Goal: Task Accomplishment & Management: Manage account settings

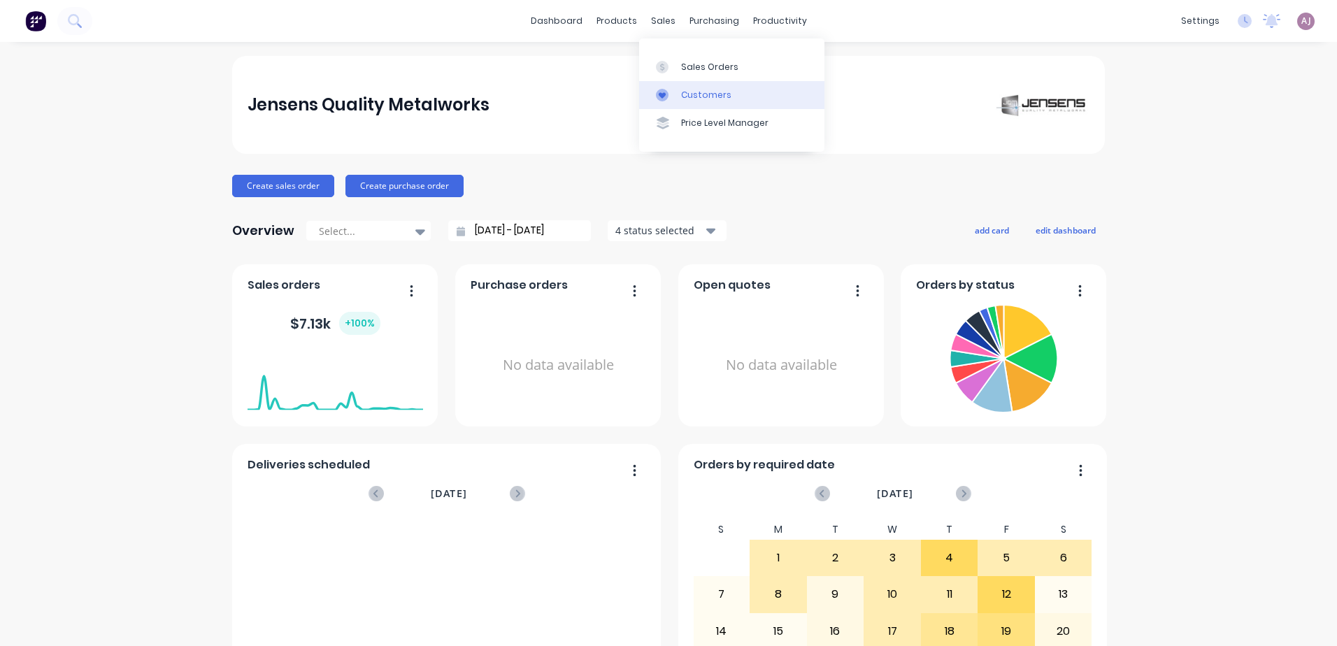
click at [697, 92] on div "Customers" at bounding box center [706, 95] width 50 height 13
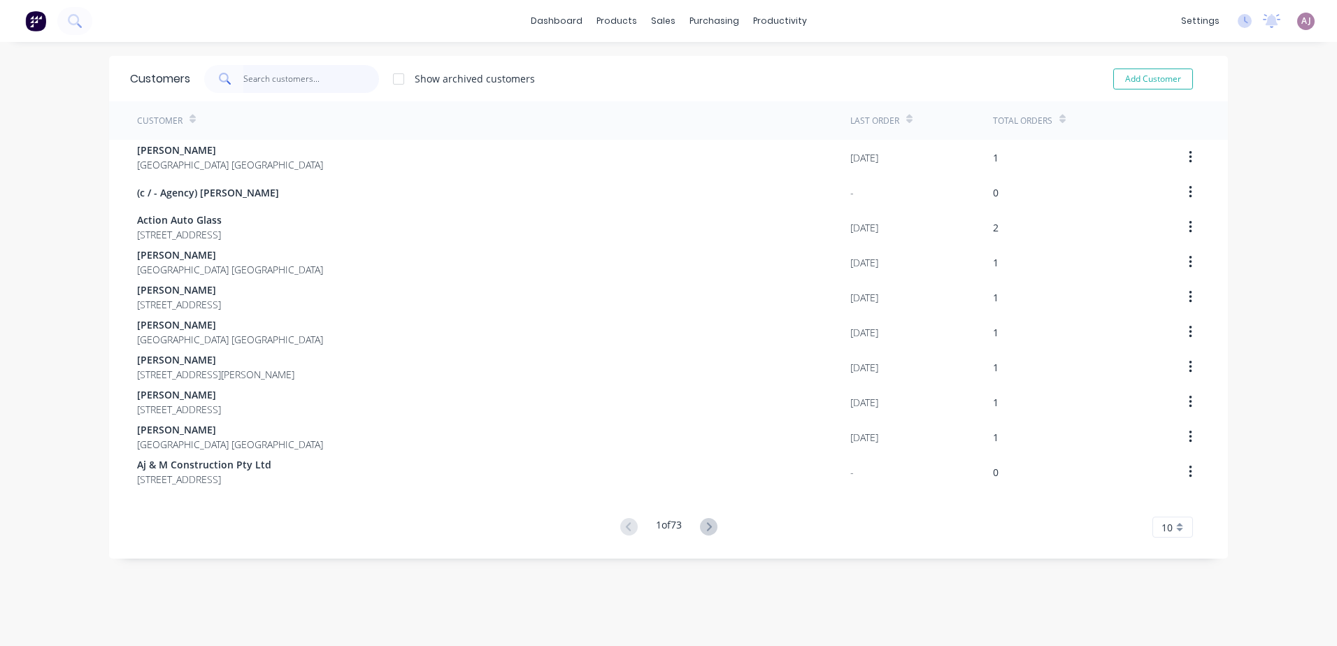
click at [312, 77] on input "text" at bounding box center [311, 79] width 136 height 28
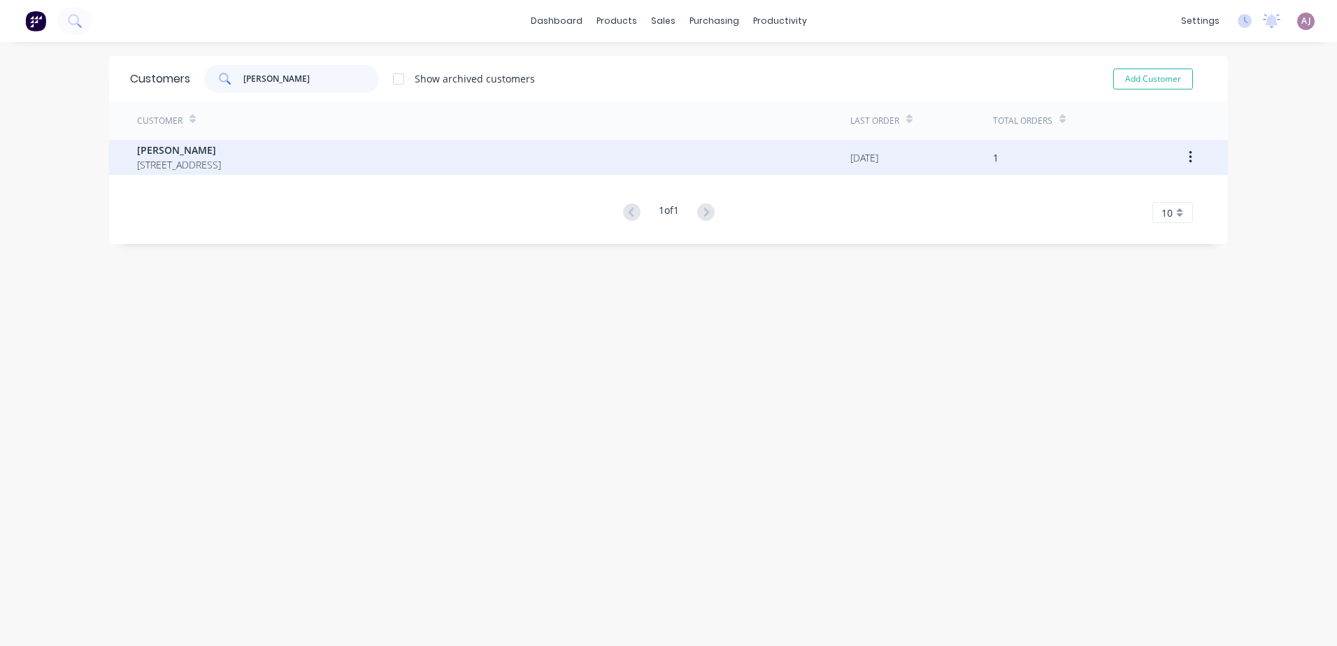
type input "[PERSON_NAME]"
click at [221, 171] on span "[STREET_ADDRESS]" at bounding box center [179, 164] width 84 height 15
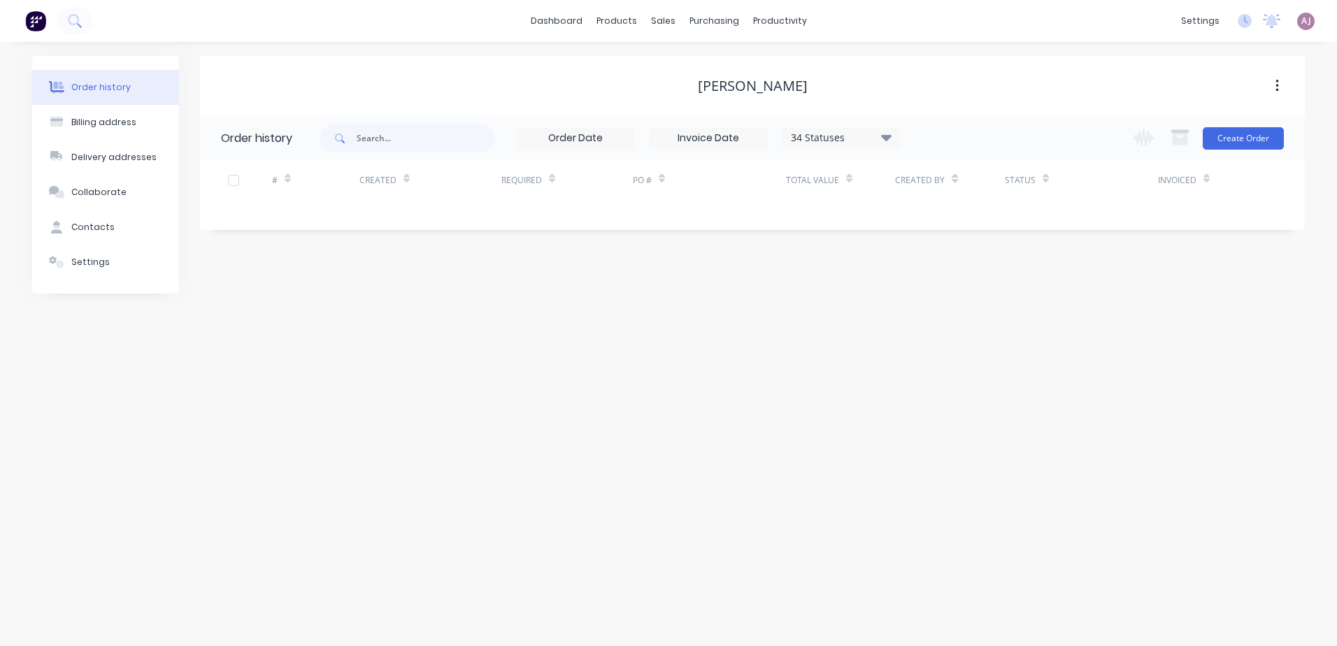
click at [886, 134] on icon at bounding box center [886, 137] width 10 height 17
click at [957, 299] on label at bounding box center [957, 299] width 0 height 0
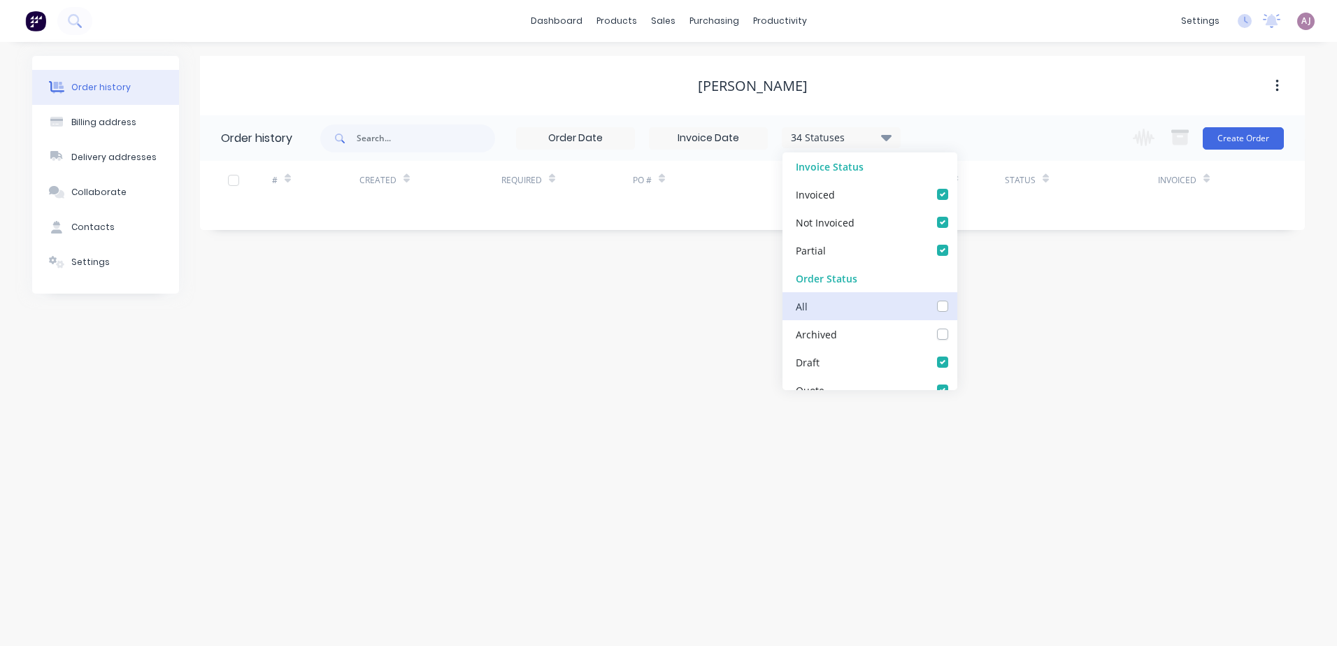
click at [957, 308] on input "checkbox" at bounding box center [962, 305] width 11 height 13
checkbox input "true"
click at [1066, 292] on div "[PERSON_NAME] Order history 35 Statuses Invoice Status Invoiced Not Invoiced Pa…" at bounding box center [752, 175] width 1105 height 238
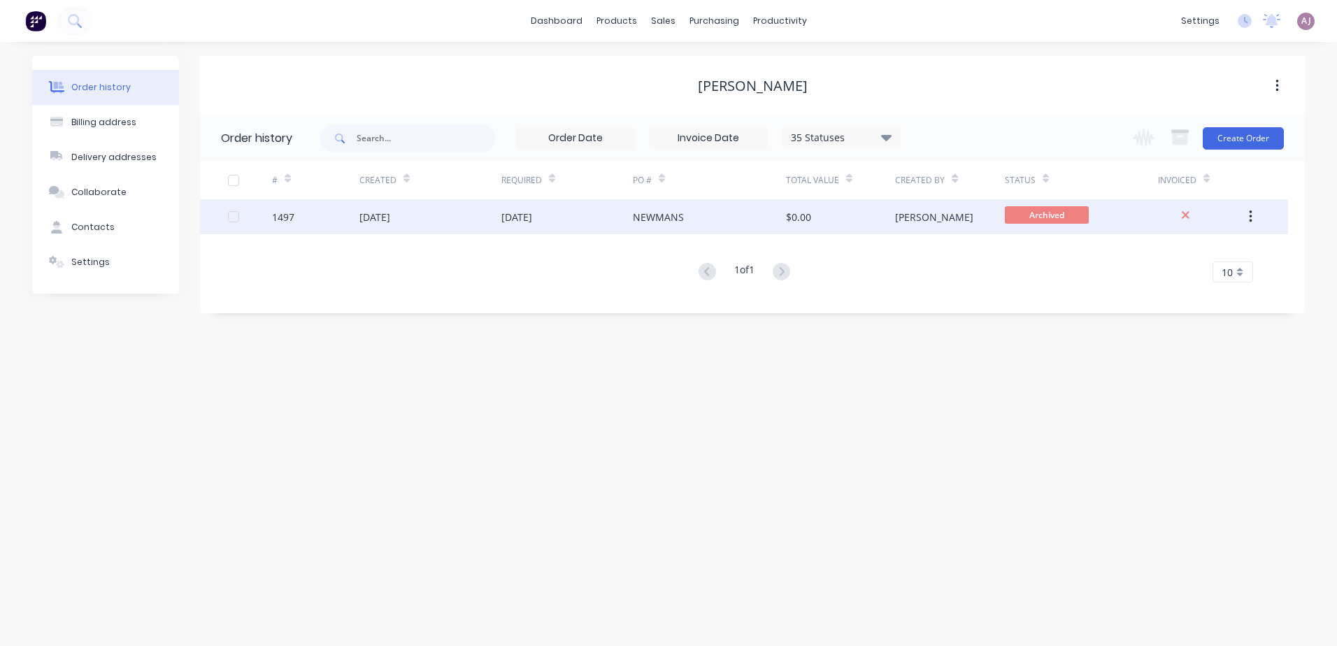
click at [667, 215] on div "NEWMANS" at bounding box center [658, 217] width 51 height 15
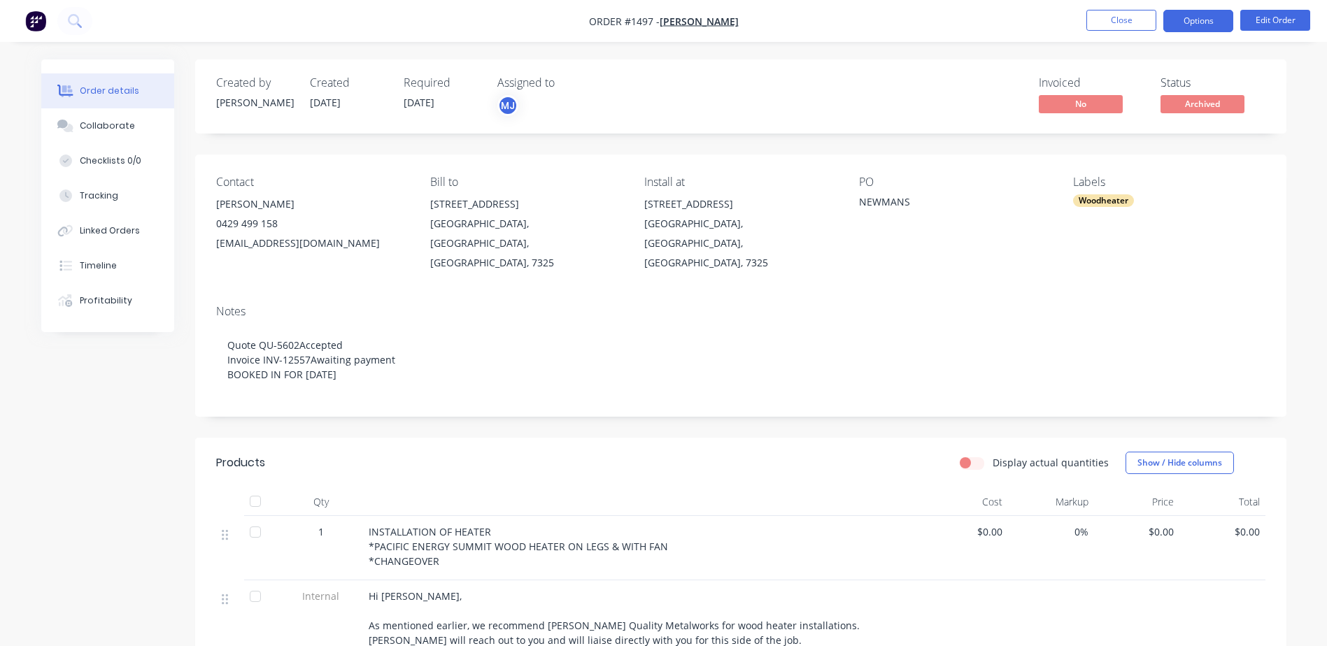
click at [1197, 24] on button "Options" at bounding box center [1198, 21] width 70 height 22
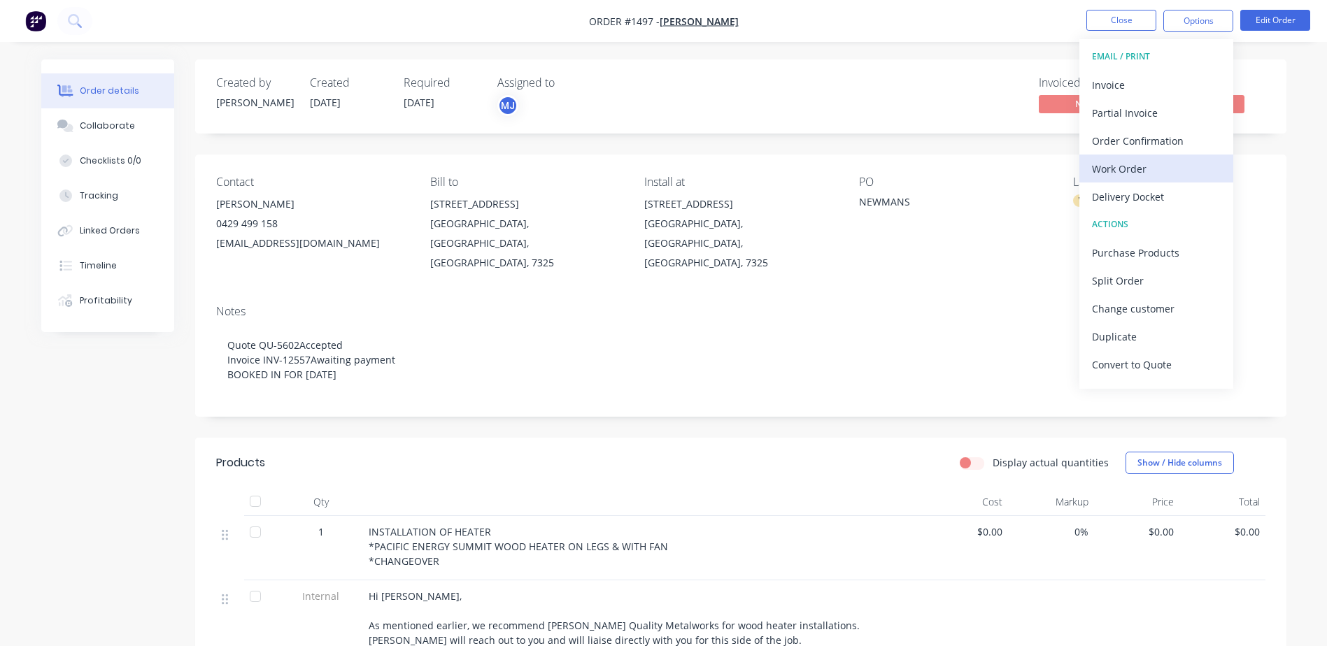
click at [1155, 165] on div "Work Order" at bounding box center [1156, 169] width 129 height 20
click at [1155, 165] on div "Custom" at bounding box center [1156, 169] width 129 height 20
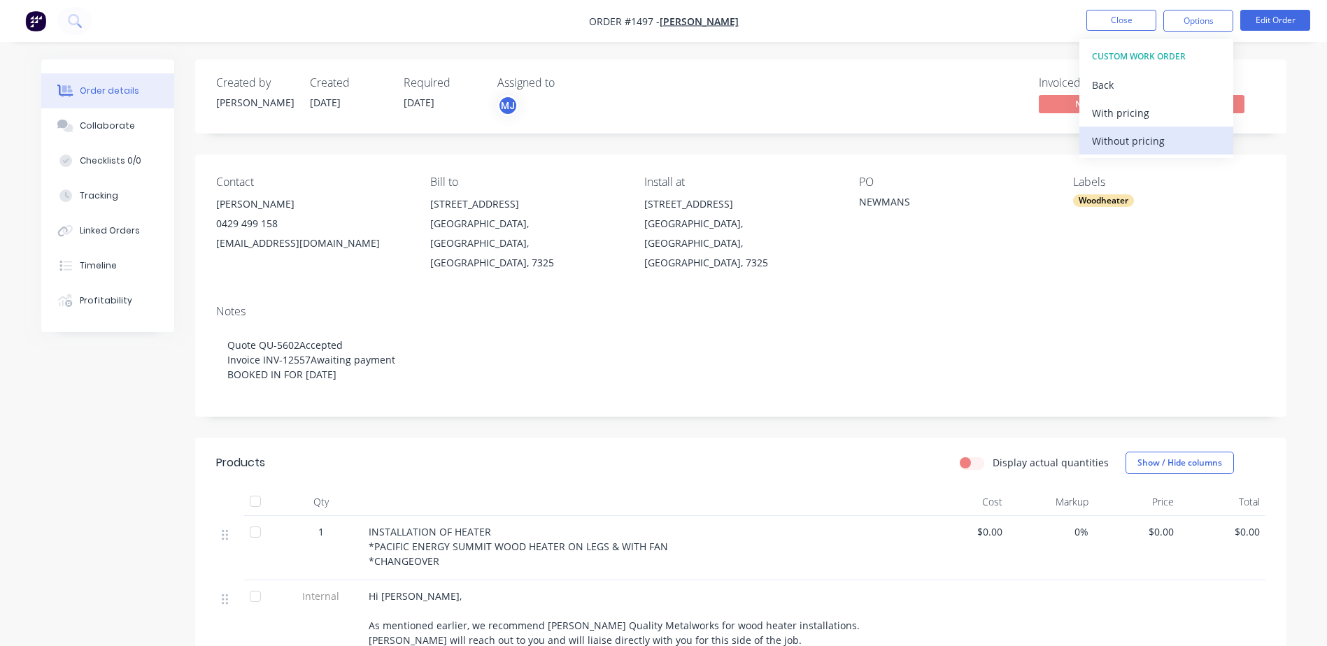
click at [1155, 143] on div "Without pricing" at bounding box center [1156, 141] width 129 height 20
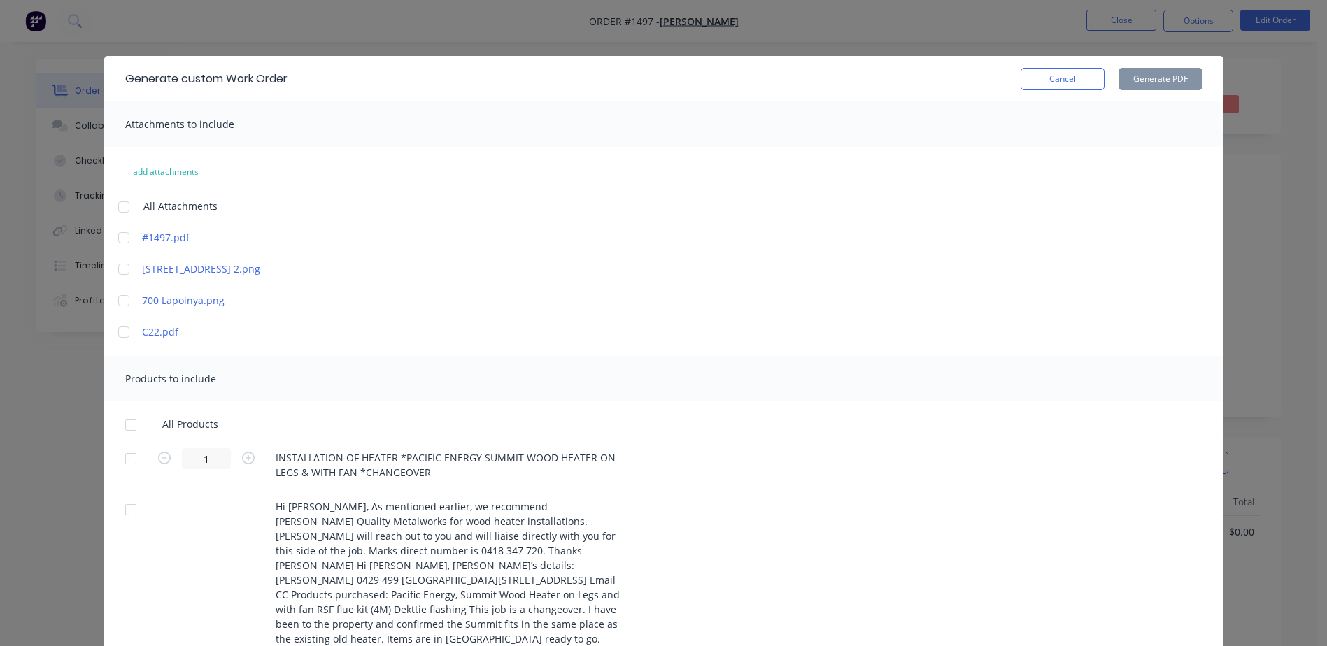
click at [126, 424] on div at bounding box center [131, 425] width 28 height 28
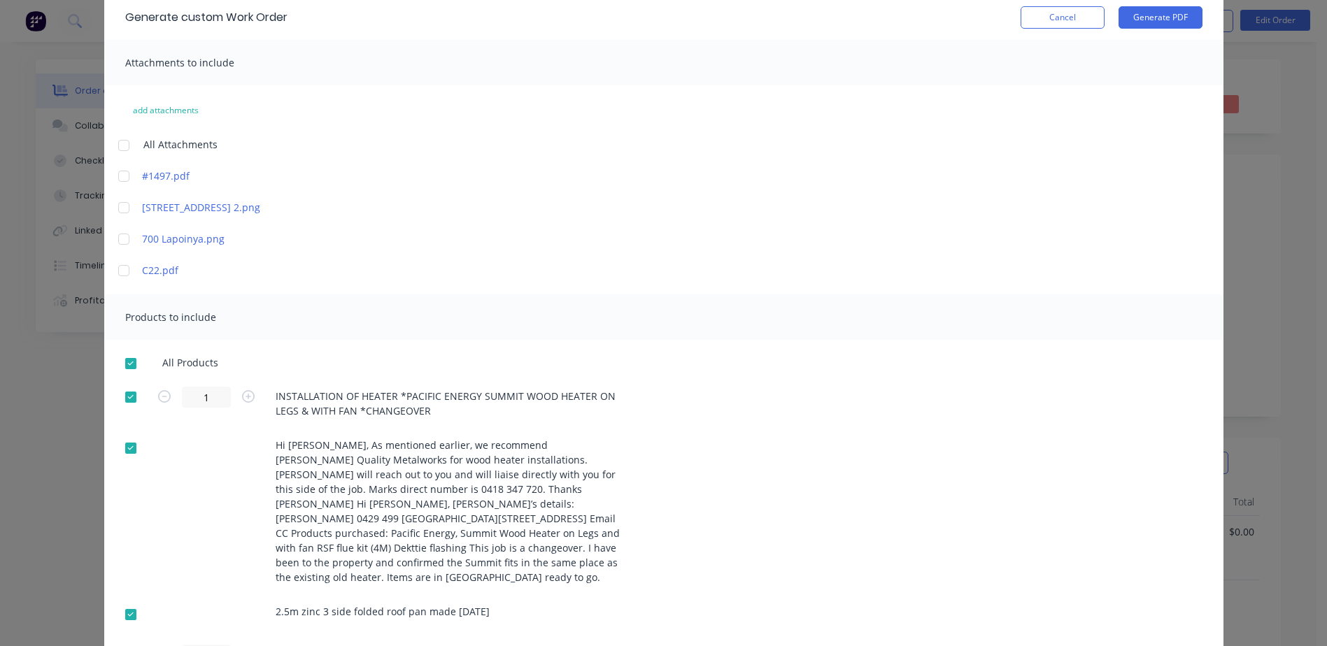
scroll to position [209, 0]
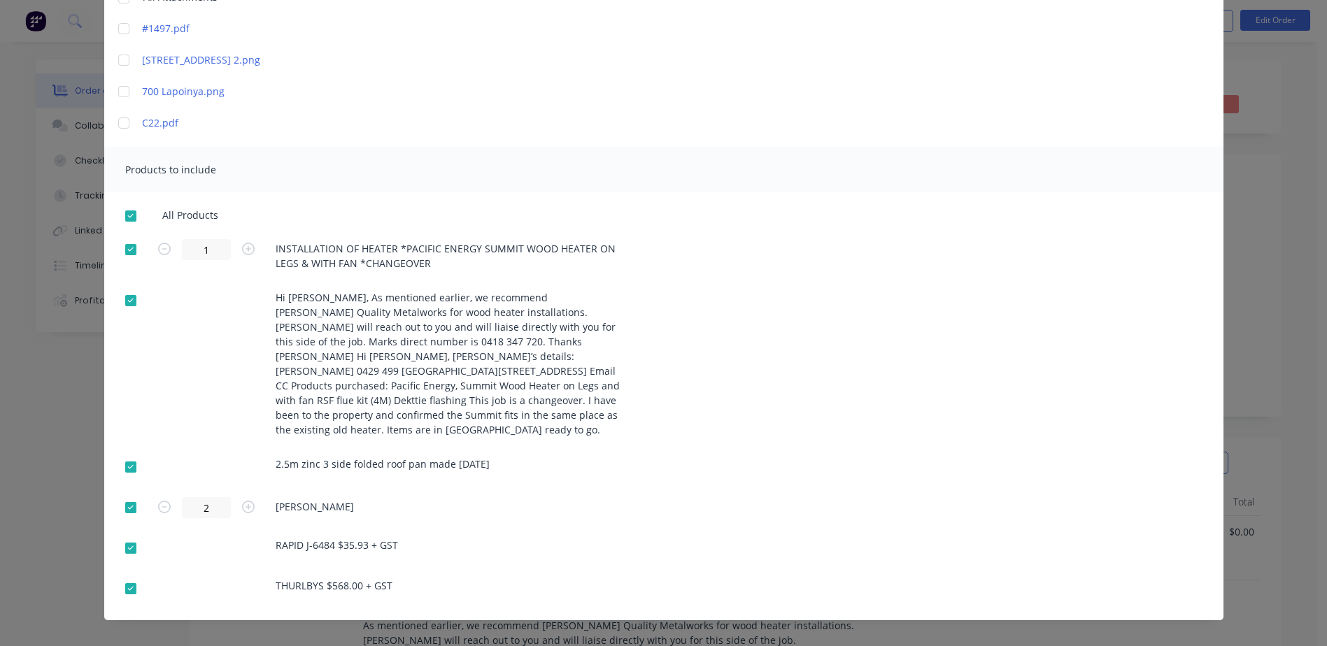
click at [128, 575] on div at bounding box center [131, 589] width 28 height 28
click at [120, 534] on div at bounding box center [131, 548] width 28 height 28
click at [125, 500] on div at bounding box center [131, 508] width 28 height 28
click at [120, 456] on div at bounding box center [131, 467] width 28 height 28
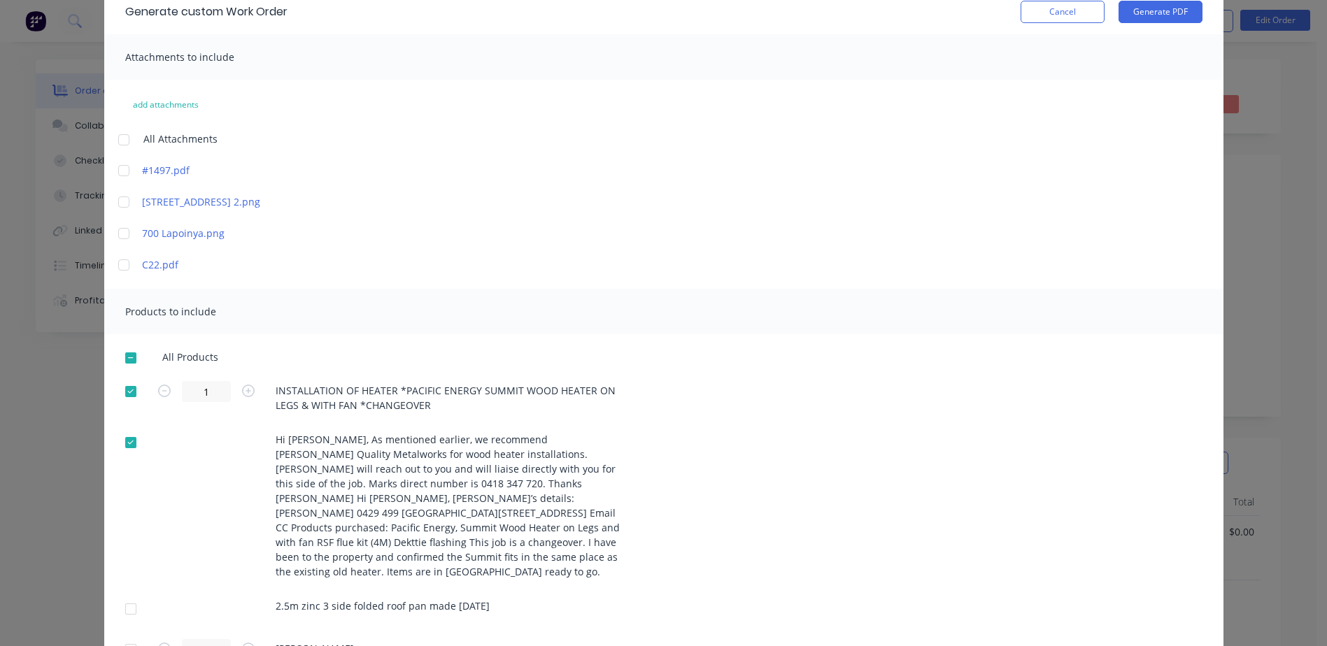
scroll to position [0, 0]
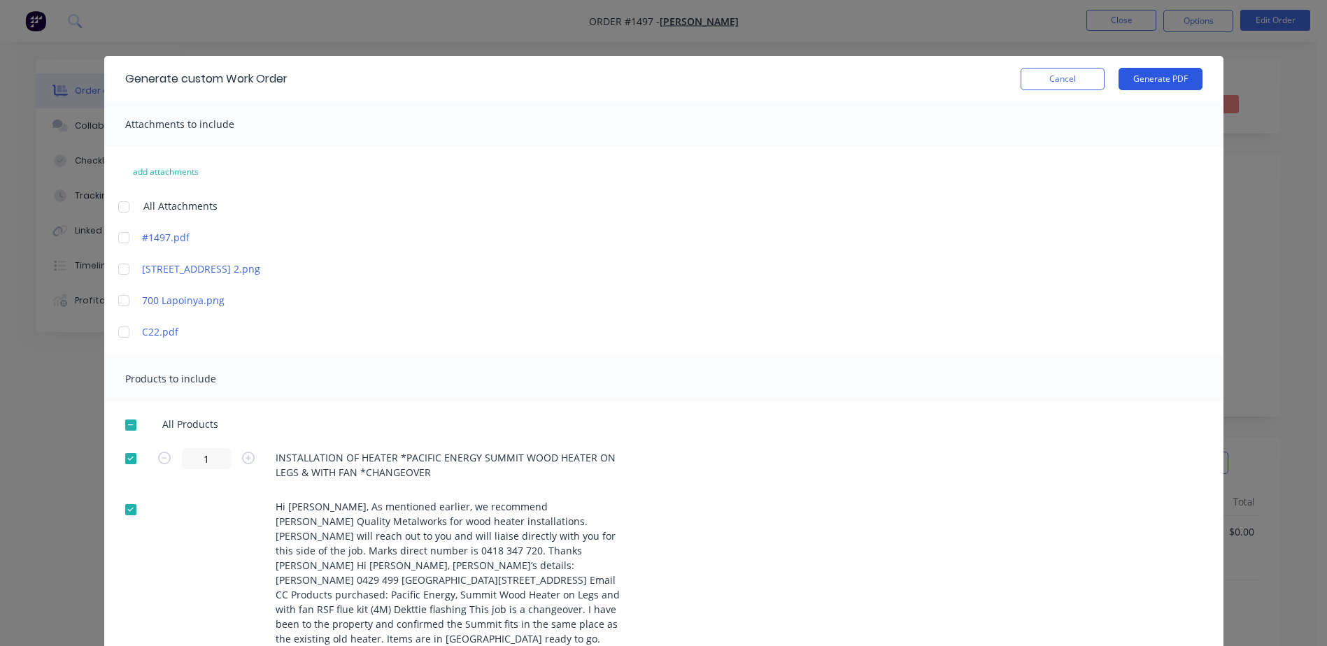
click at [1138, 78] on button "Generate PDF" at bounding box center [1160, 79] width 84 height 22
click at [1059, 76] on button "Cancel" at bounding box center [1062, 79] width 84 height 22
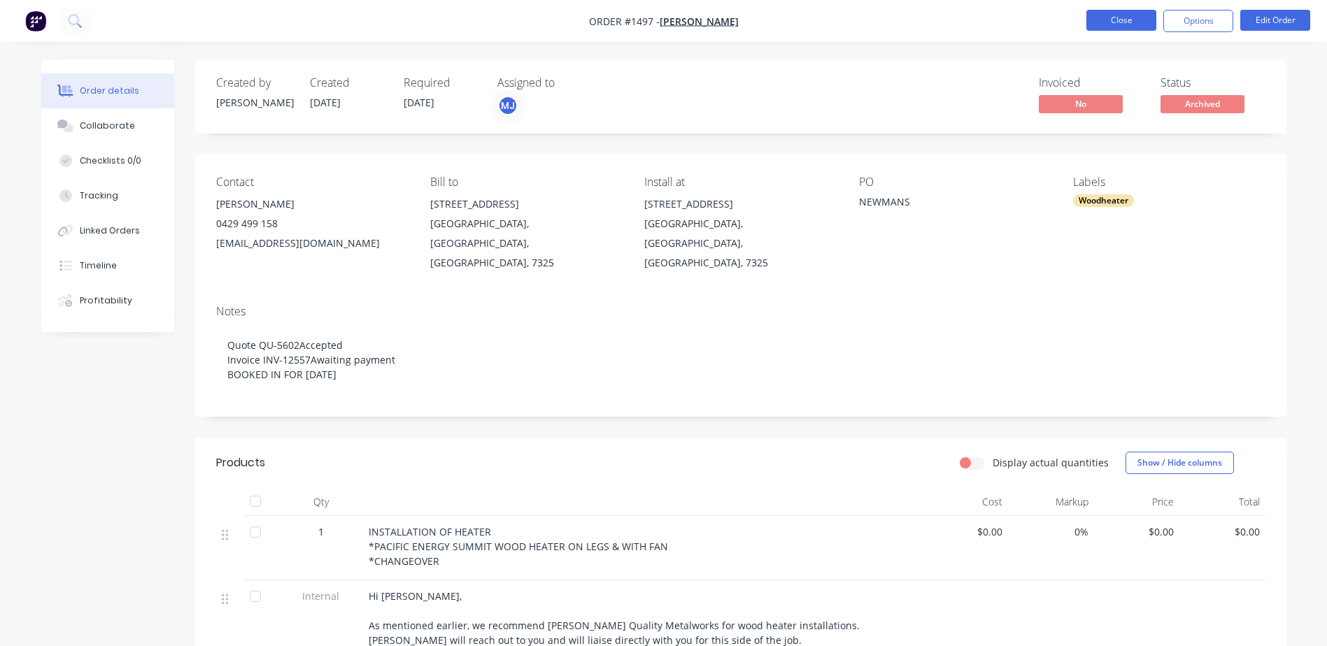
click at [1139, 22] on button "Close" at bounding box center [1121, 20] width 70 height 21
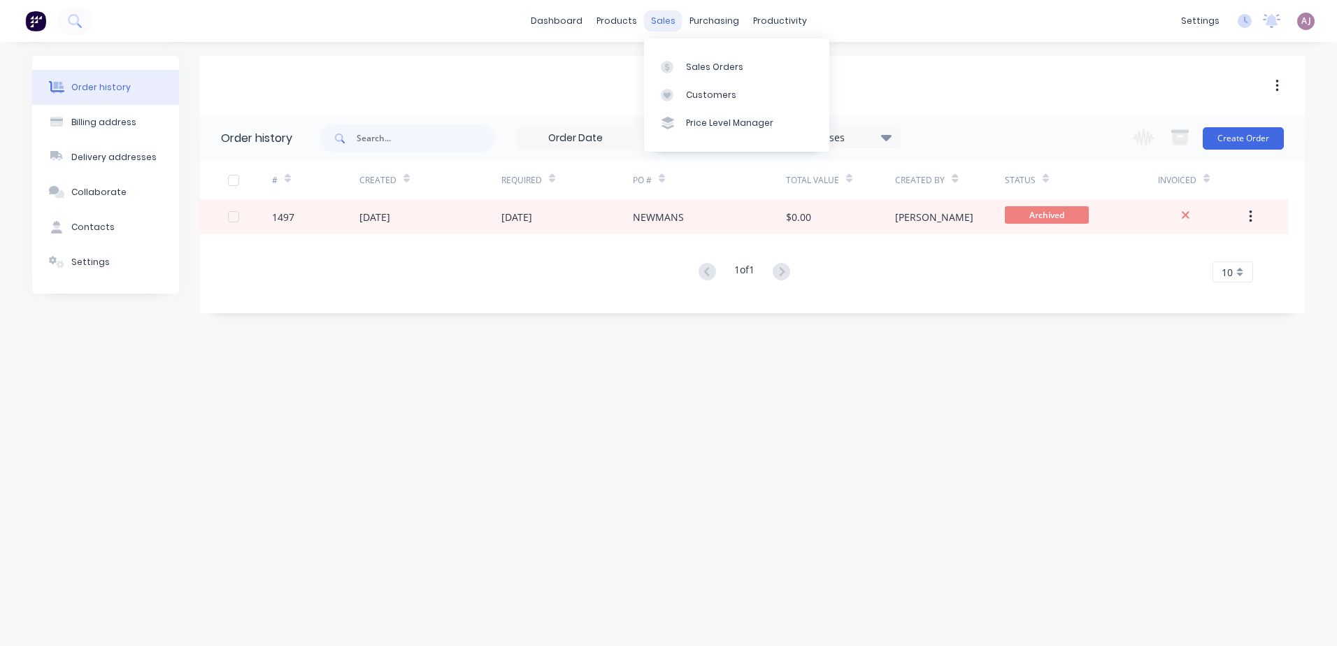
click at [676, 15] on div "sales" at bounding box center [663, 20] width 38 height 21
click at [698, 64] on div "Sales Orders" at bounding box center [714, 67] width 57 height 13
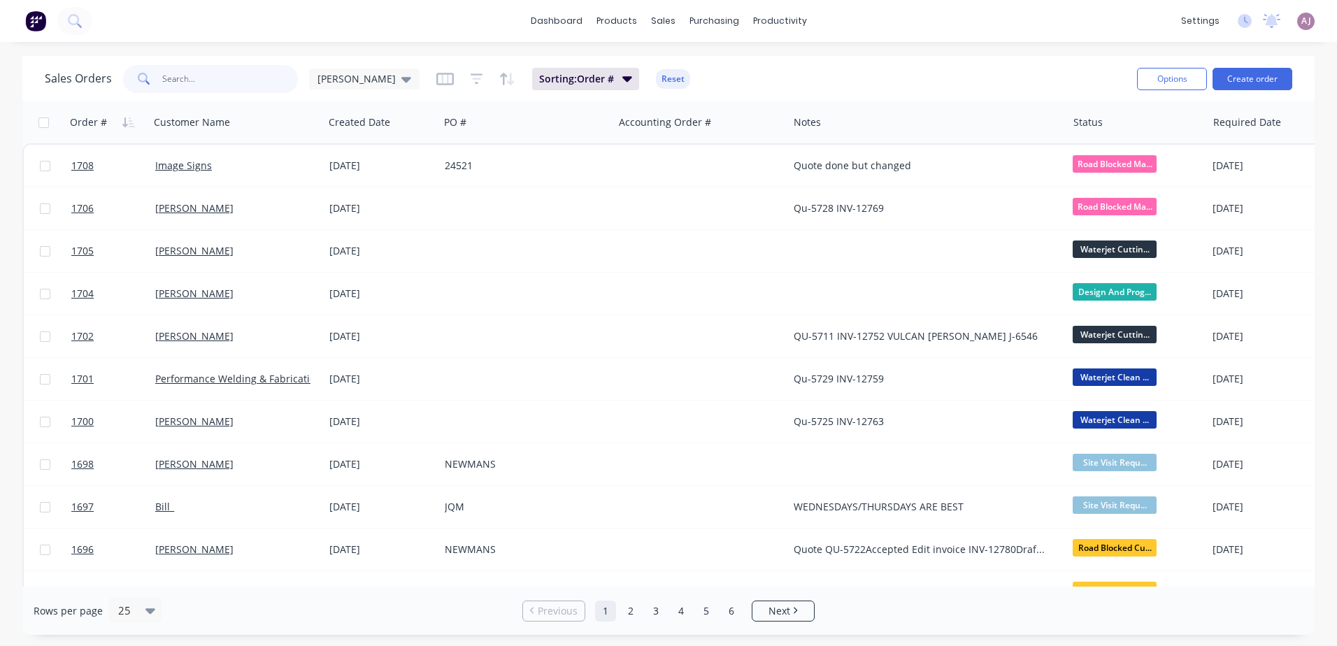
click at [187, 76] on input "text" at bounding box center [230, 79] width 136 height 28
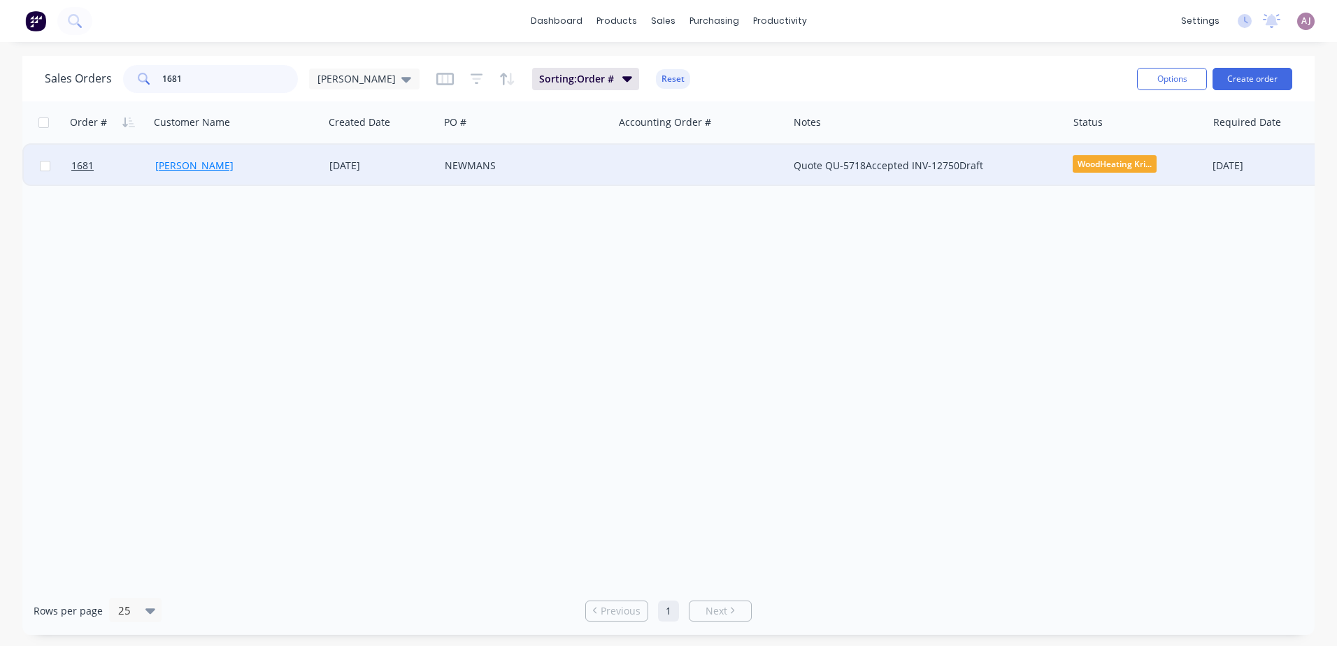
type input "1681"
click at [210, 169] on link "[PERSON_NAME]" at bounding box center [194, 165] width 78 height 13
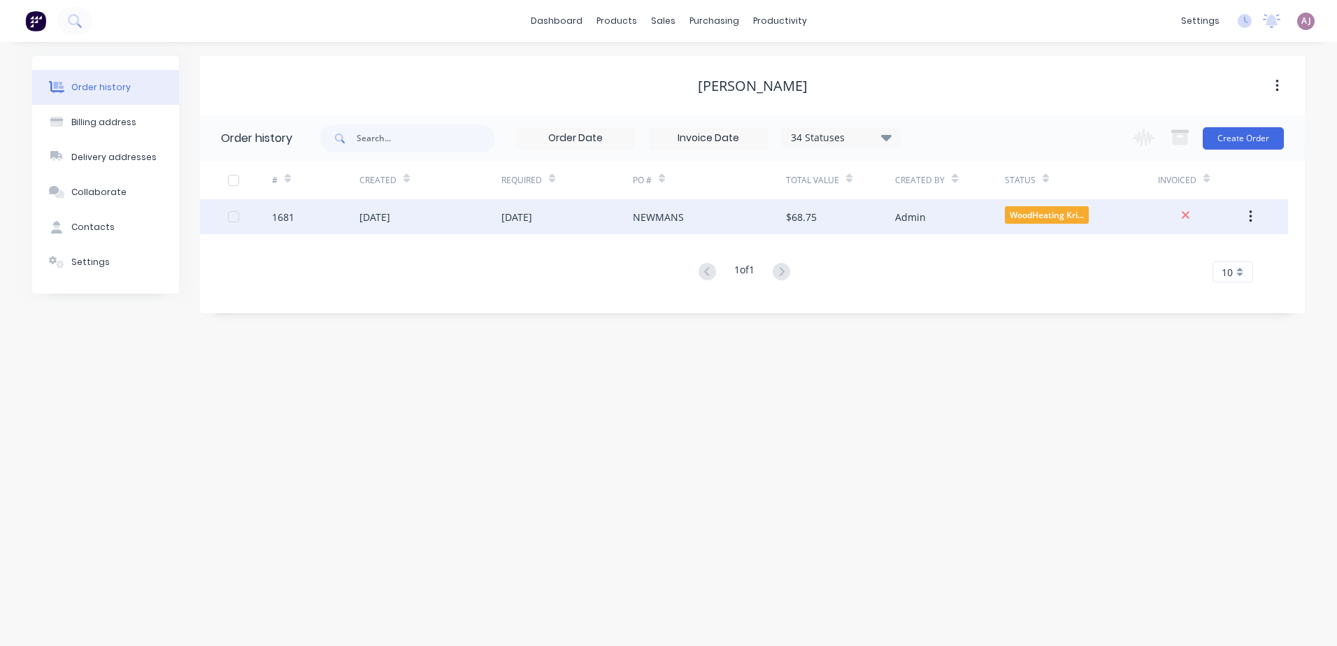
click at [523, 217] on div "[DATE]" at bounding box center [516, 217] width 31 height 15
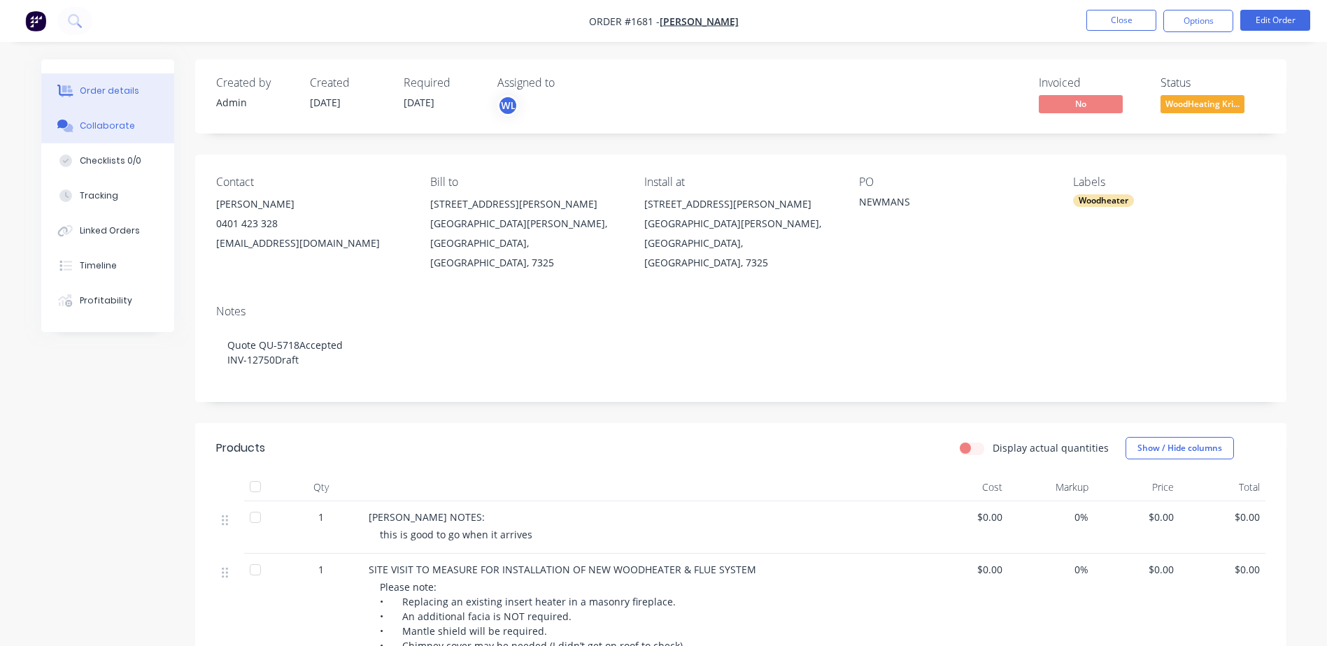
click at [119, 129] on div "Collaborate" at bounding box center [107, 126] width 55 height 13
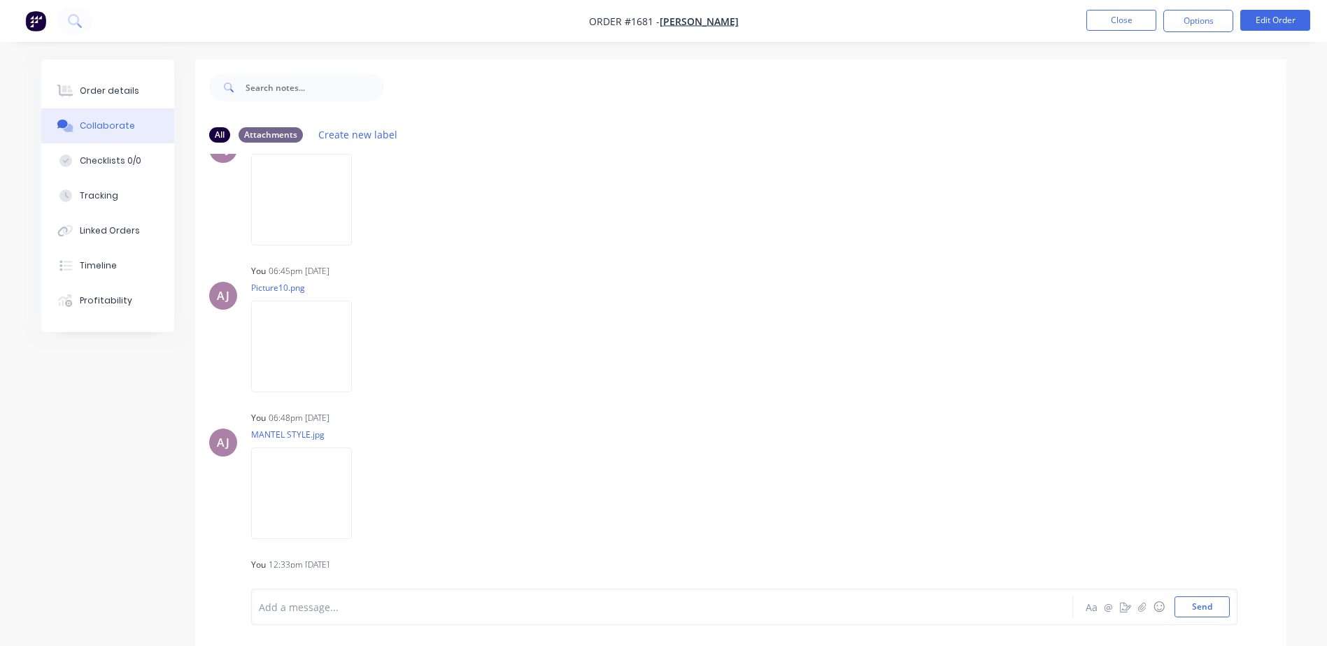
scroll to position [441, 0]
click at [312, 323] on img at bounding box center [301, 332] width 101 height 92
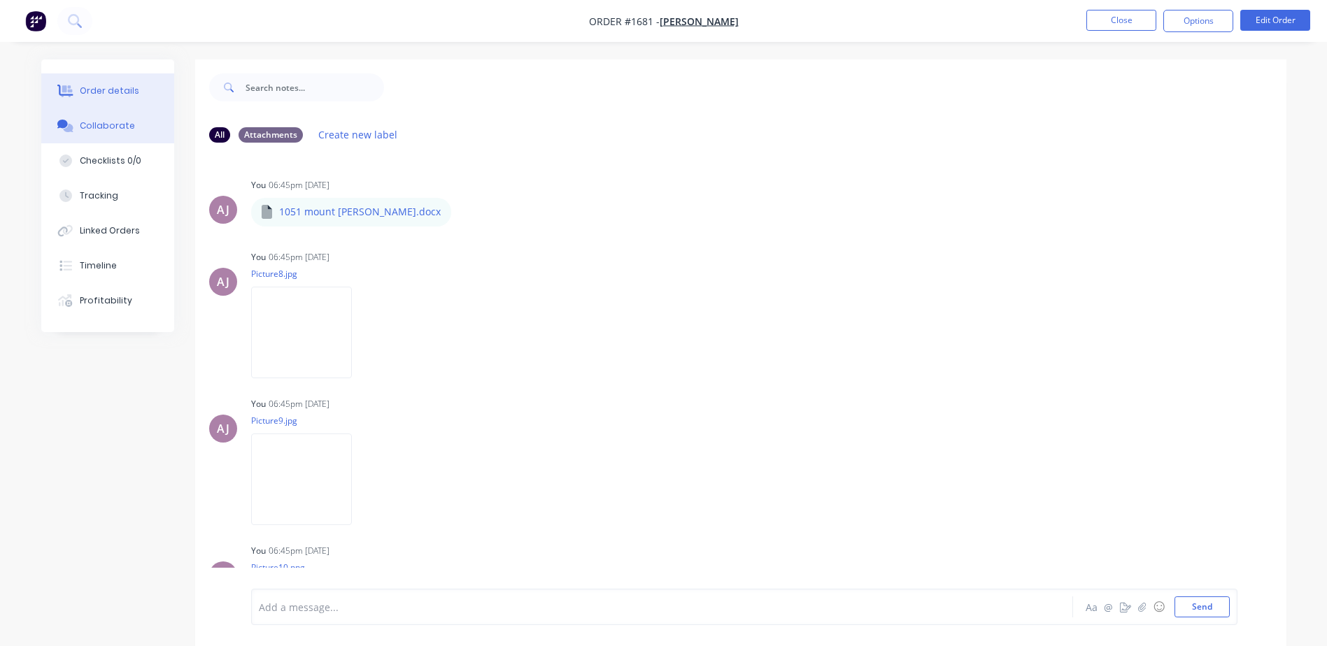
click at [95, 95] on div "Order details" at bounding box center [109, 91] width 59 height 13
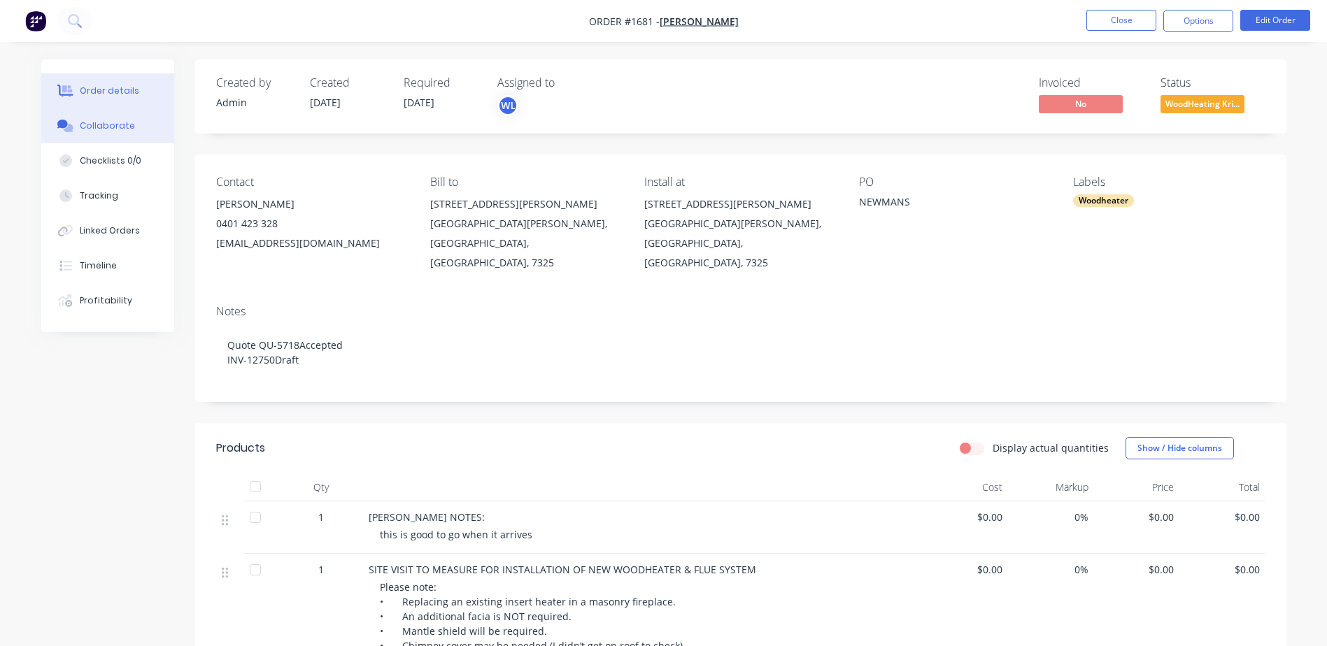
click at [130, 123] on button "Collaborate" at bounding box center [107, 125] width 133 height 35
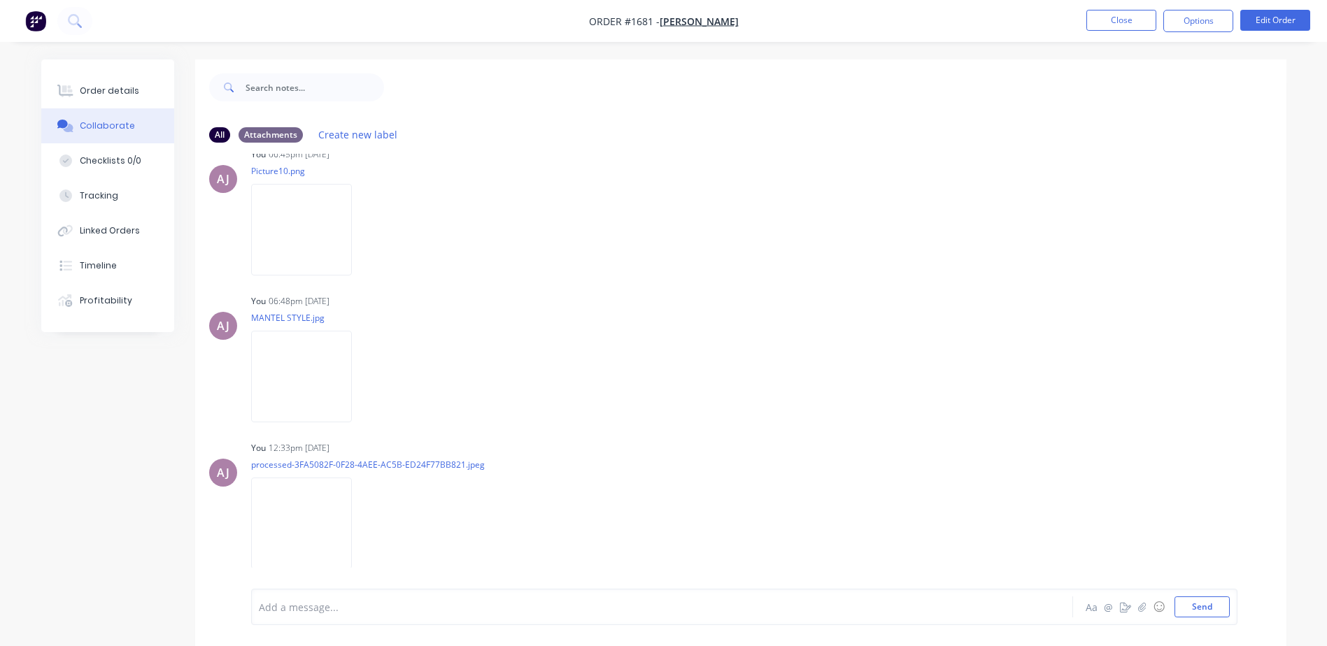
scroll to position [441, 0]
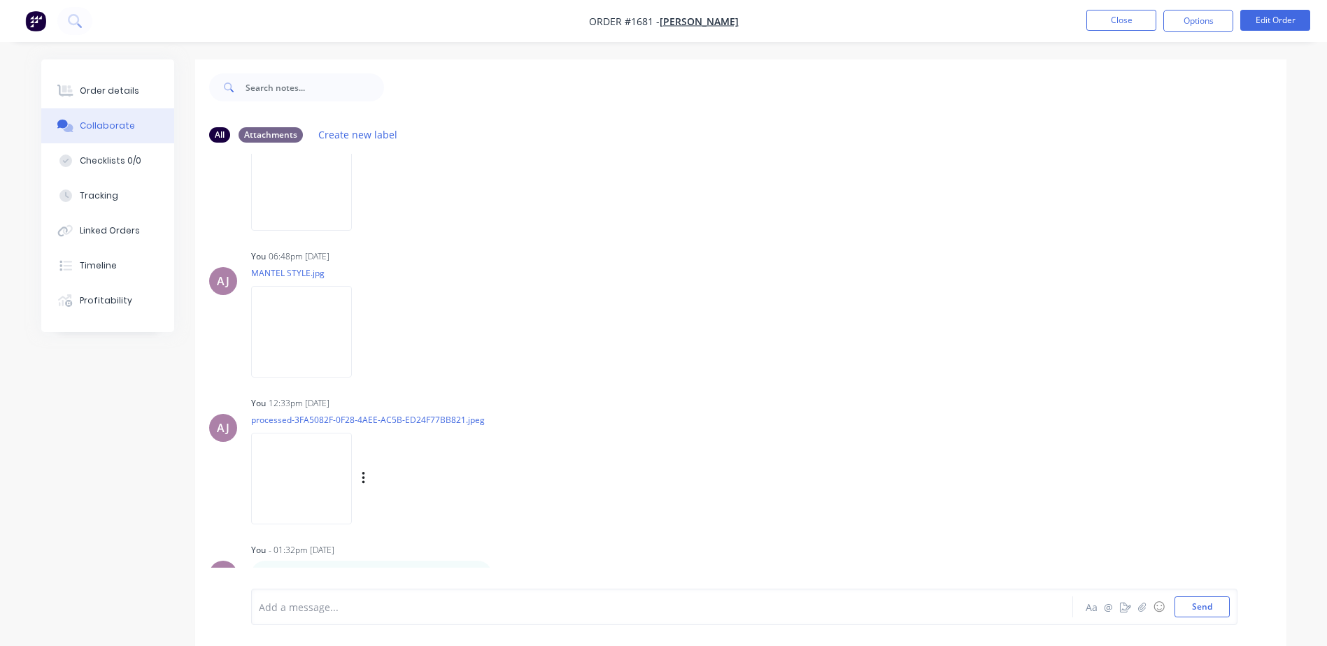
click at [293, 469] on img at bounding box center [301, 479] width 101 height 92
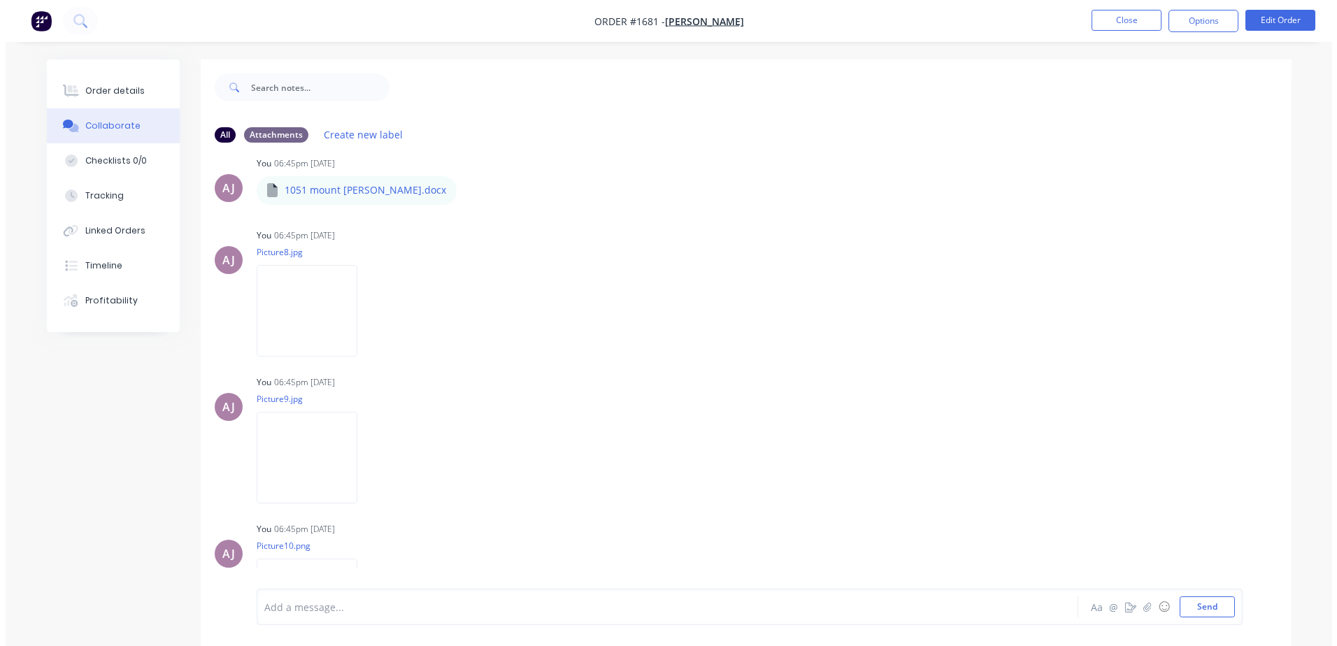
scroll to position [0, 0]
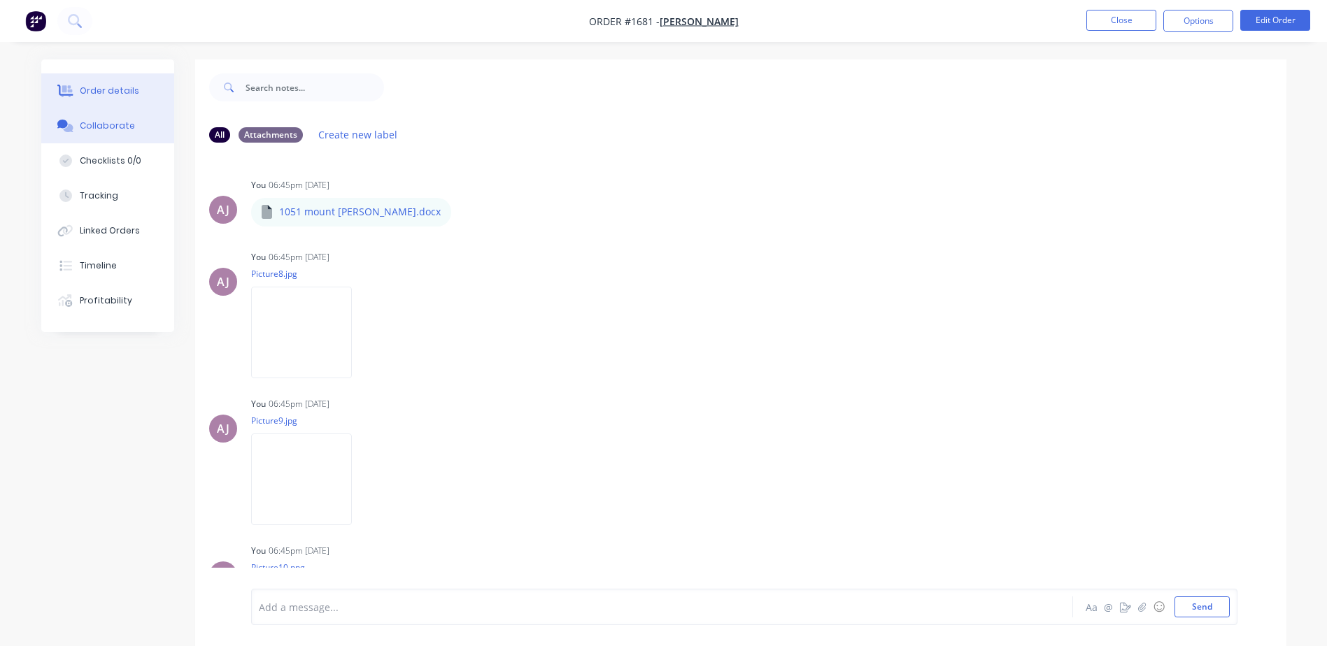
click at [122, 90] on div "Order details" at bounding box center [109, 91] width 59 height 13
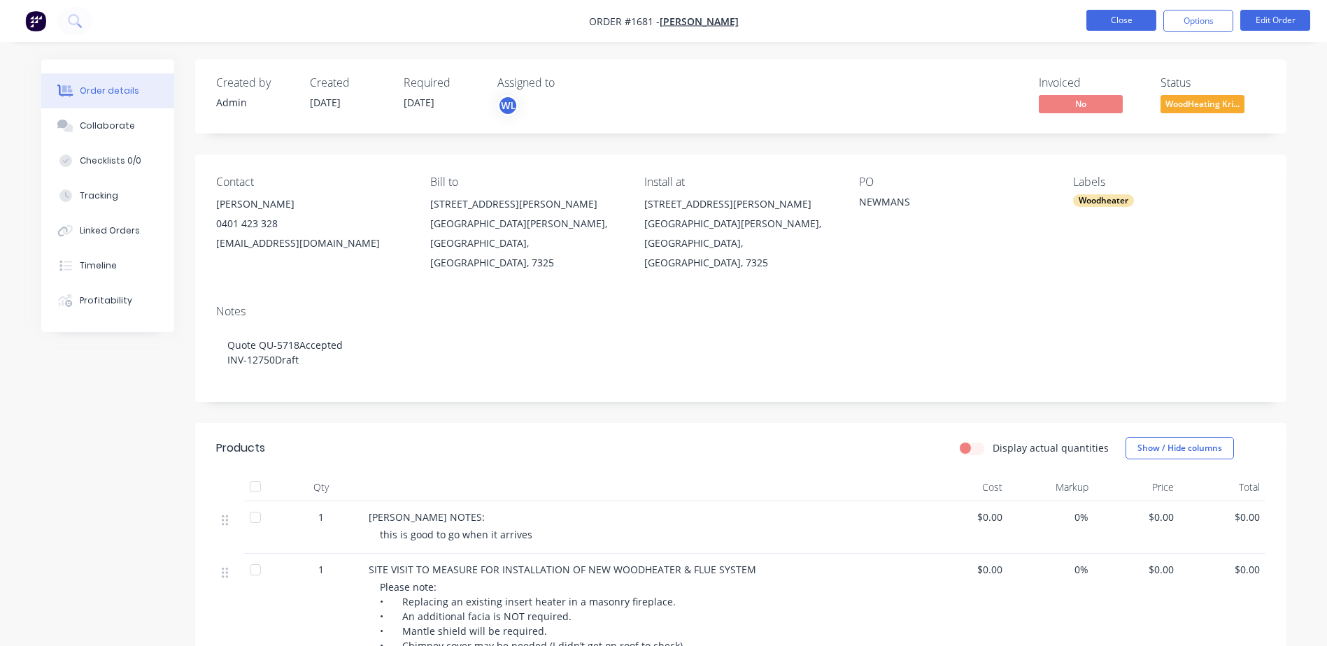
click at [1127, 24] on button "Close" at bounding box center [1121, 20] width 70 height 21
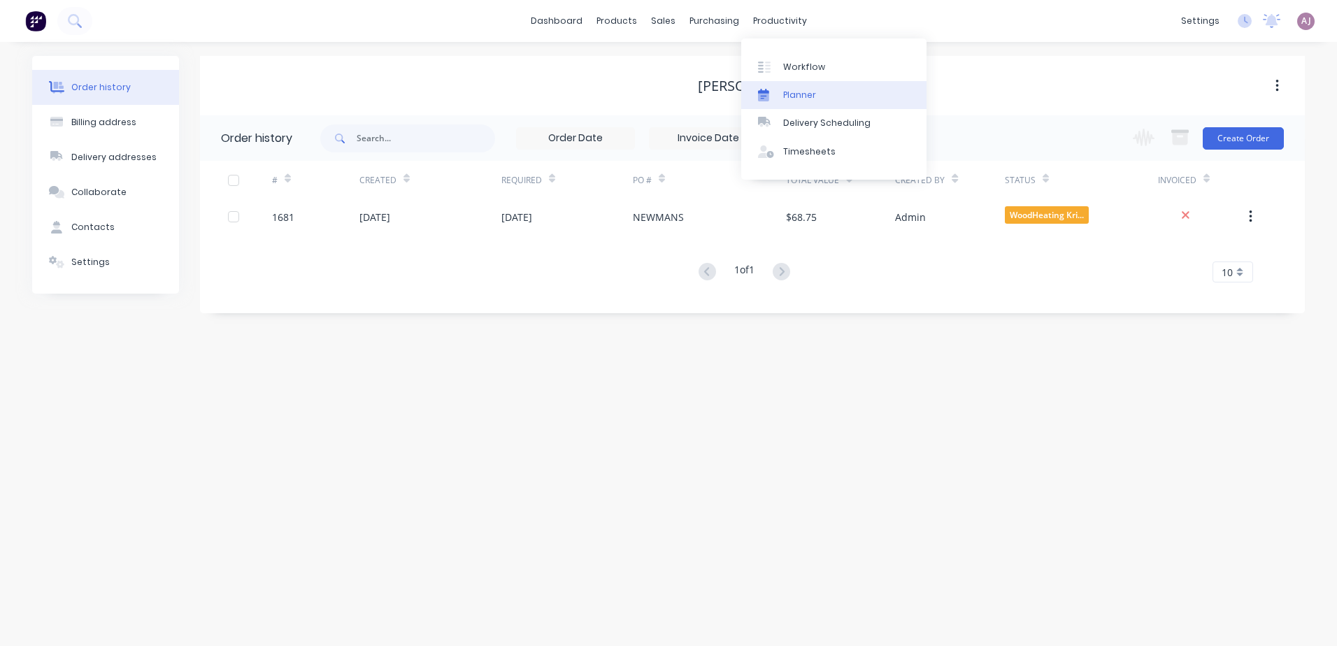
click at [795, 99] on div "Planner" at bounding box center [799, 95] width 33 height 13
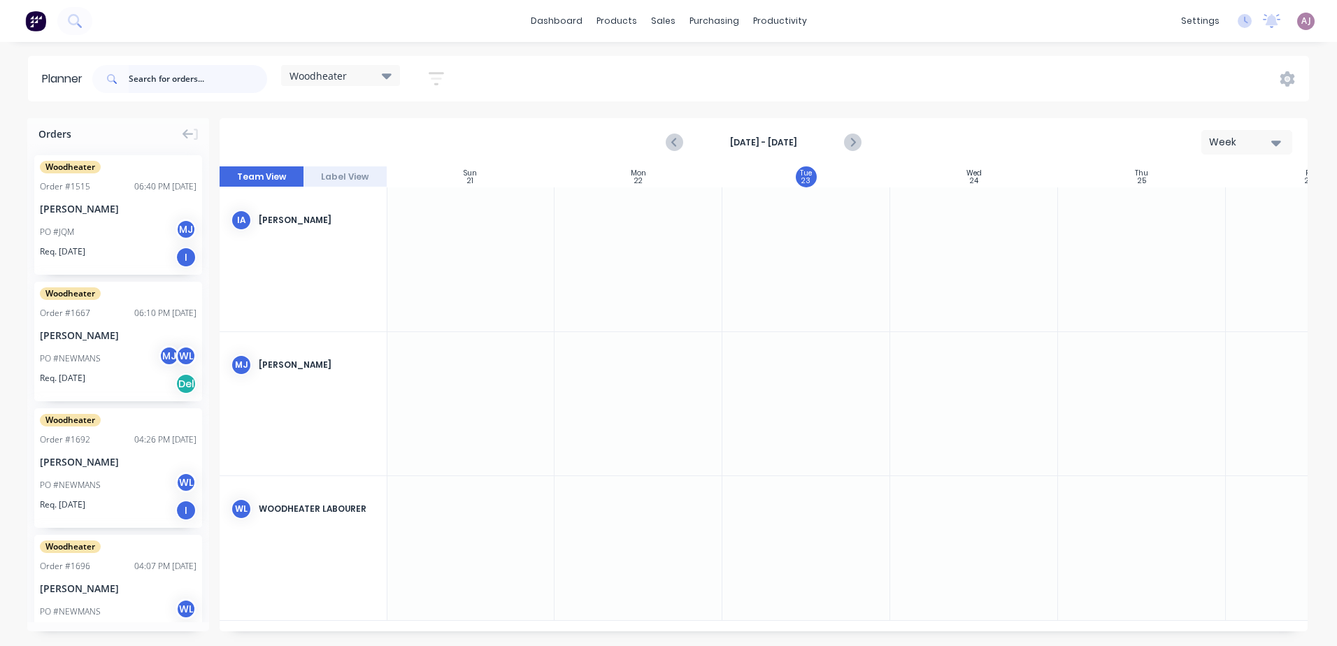
click at [136, 79] on input "text" at bounding box center [198, 79] width 138 height 28
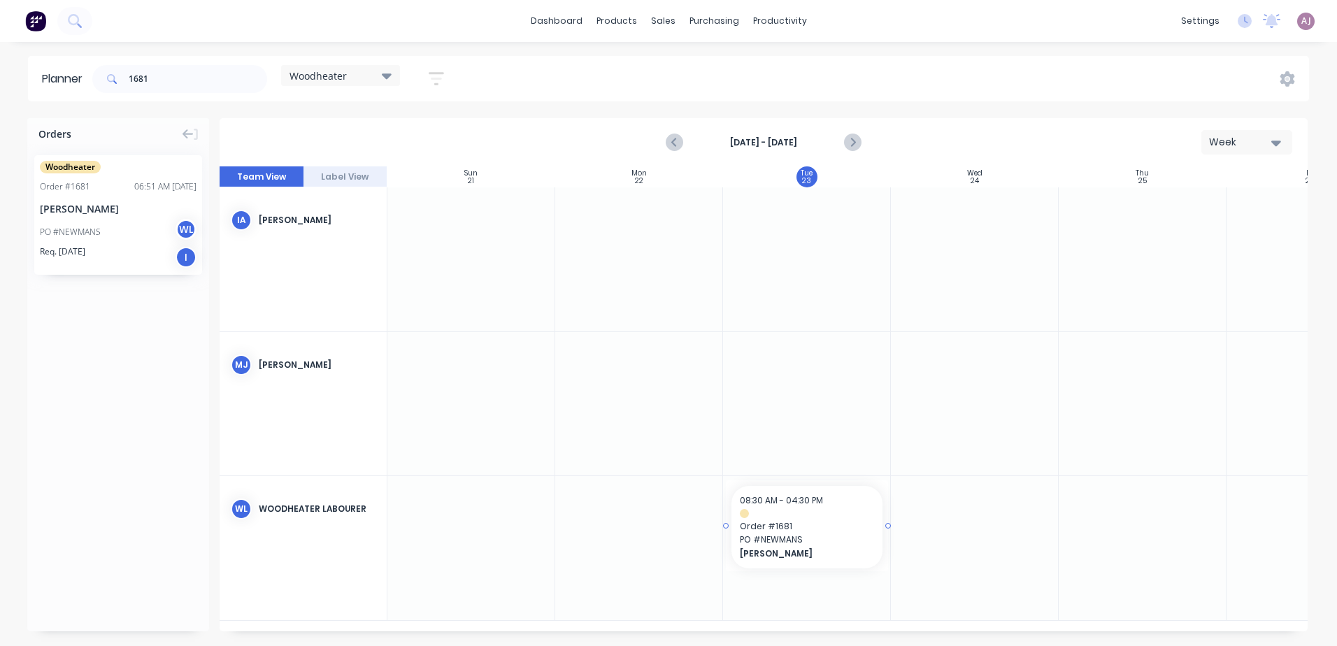
drag, startPoint x: 72, startPoint y: 220, endPoint x: 811, endPoint y: 538, distance: 804.1
click at [171, 76] on input "1681" at bounding box center [198, 79] width 138 height 28
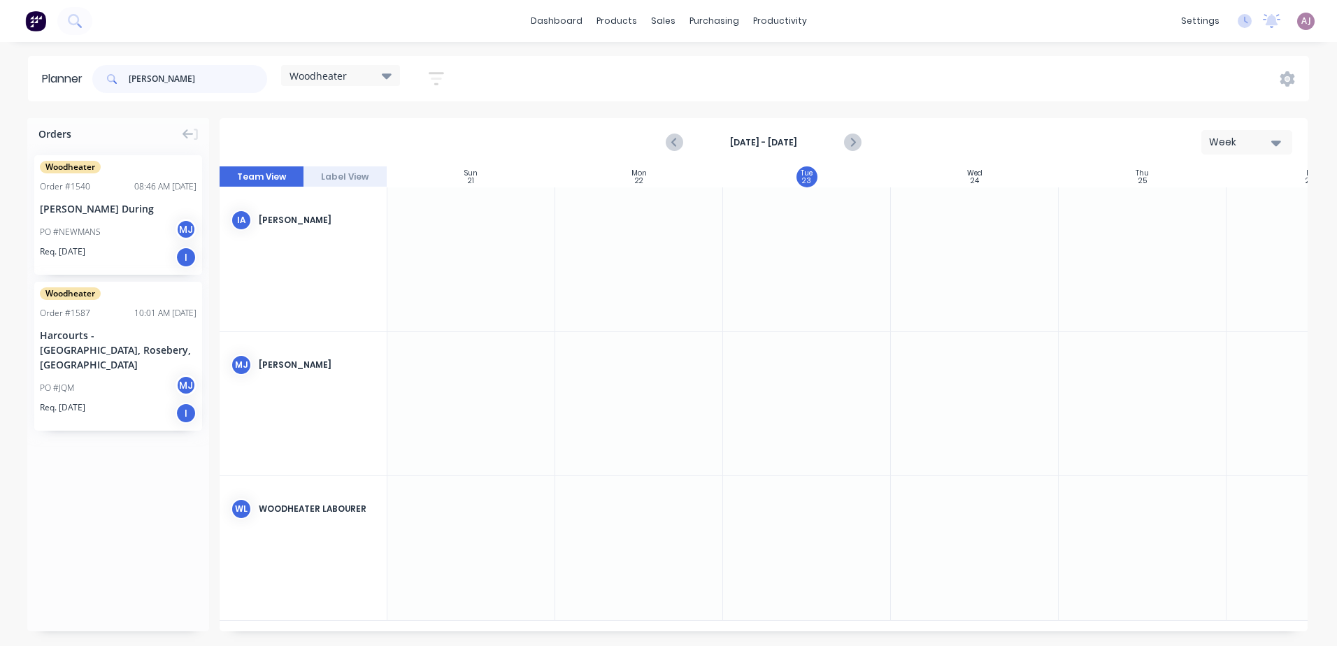
type input "[PERSON_NAME]"
drag, startPoint x: 62, startPoint y: 213, endPoint x: 869, endPoint y: 531, distance: 867.1
click at [174, 83] on input "[PERSON_NAME]" at bounding box center [198, 79] width 138 height 28
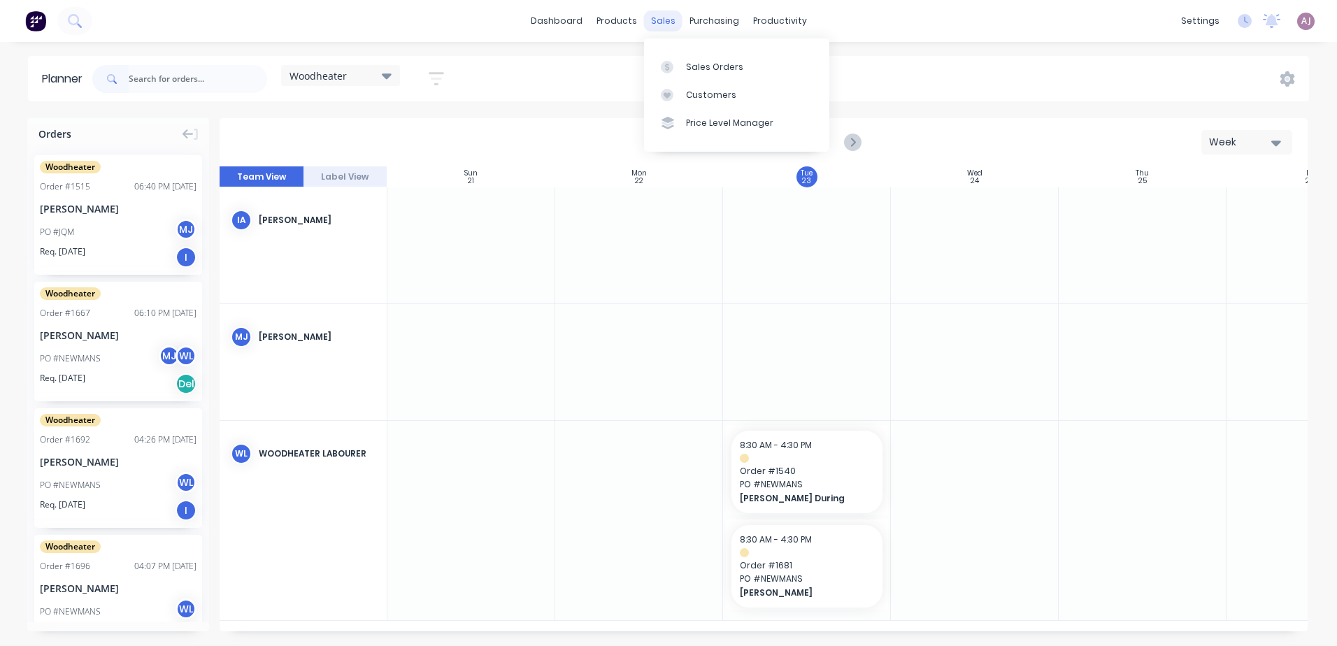
click at [664, 13] on div "sales" at bounding box center [663, 20] width 38 height 21
click at [719, 71] on div "Sales Orders" at bounding box center [714, 67] width 57 height 13
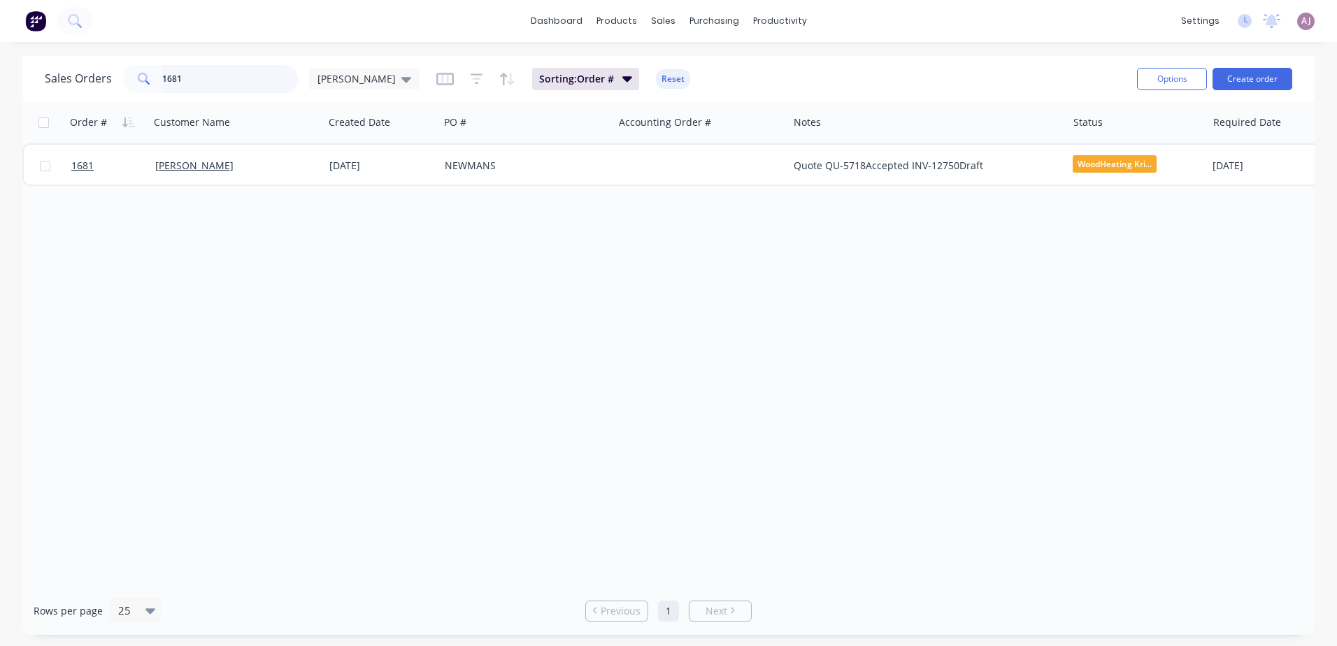
click at [220, 80] on input "1681" at bounding box center [230, 79] width 136 height 28
click at [220, 79] on input "1681" at bounding box center [230, 79] width 136 height 28
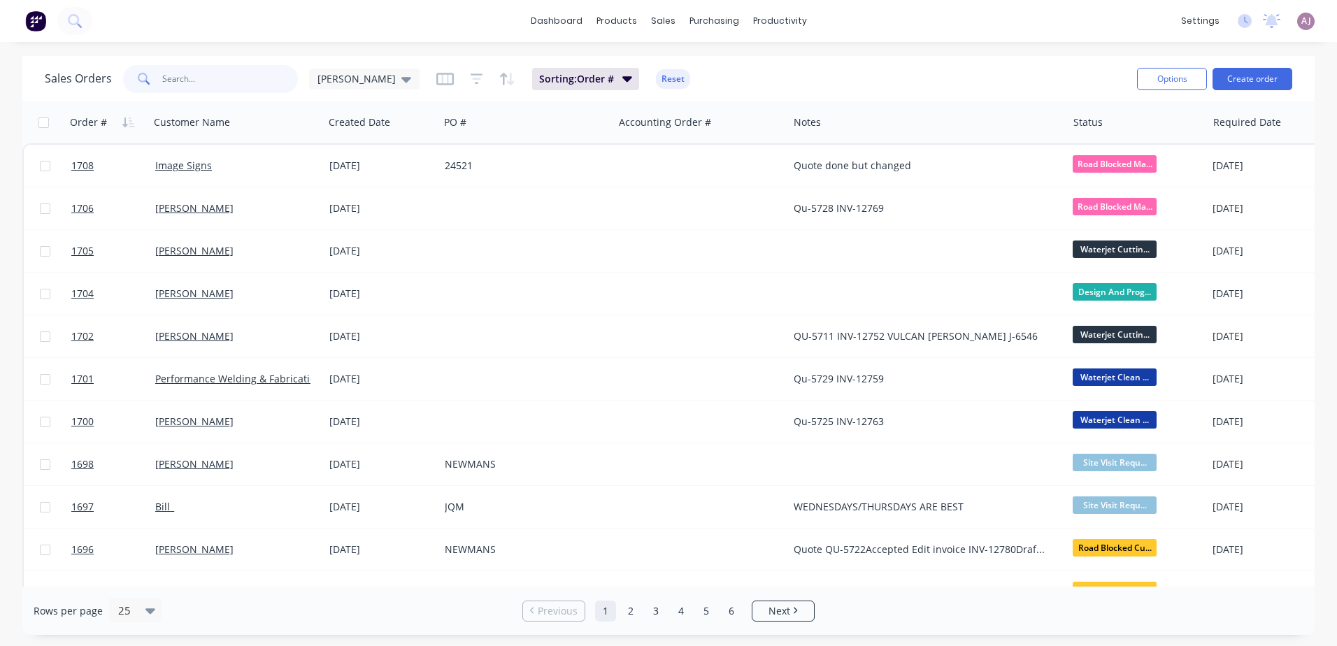
click at [200, 76] on input "text" at bounding box center [230, 79] width 136 height 28
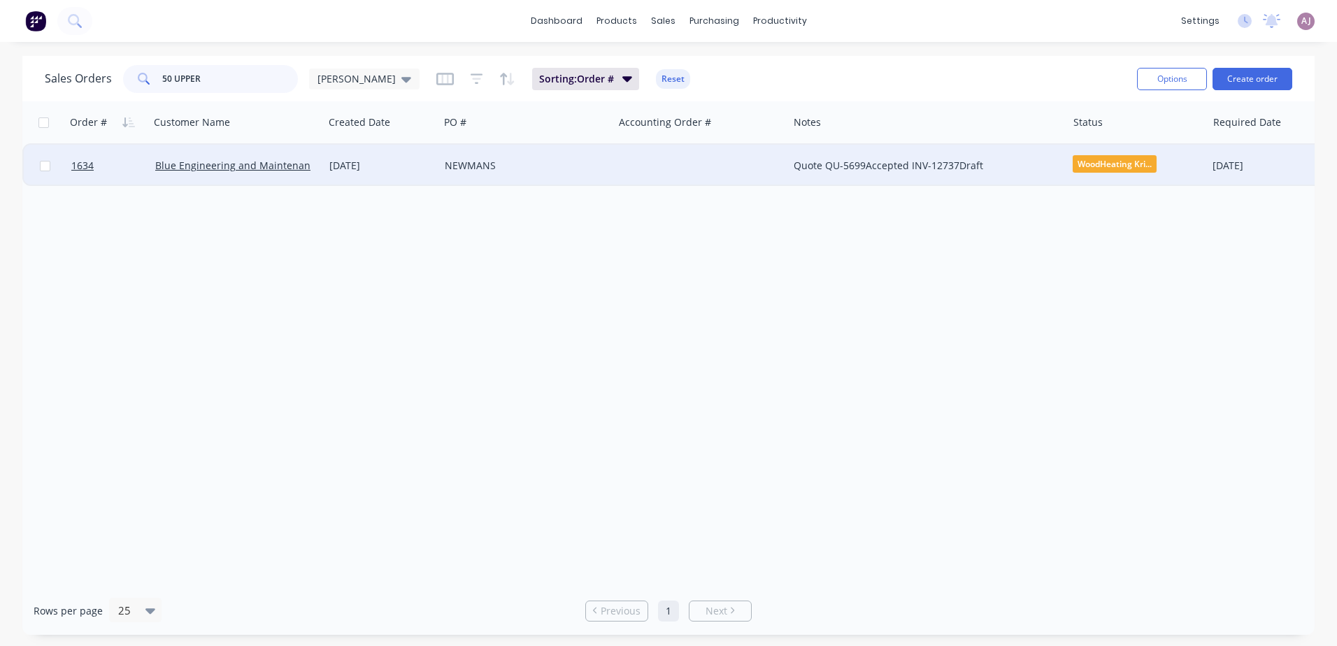
type input "50 UPPER"
click at [246, 152] on div "Blue Engineering and Maintenance" at bounding box center [237, 166] width 174 height 42
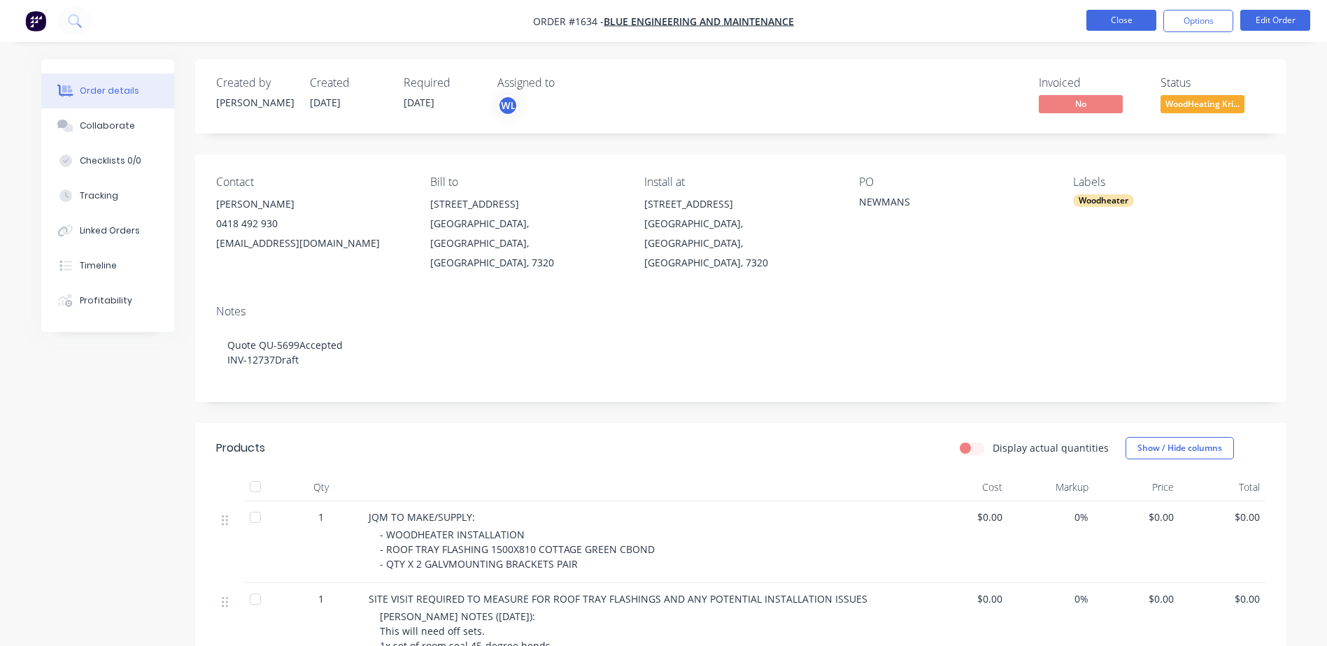
click at [1122, 26] on button "Close" at bounding box center [1121, 20] width 70 height 21
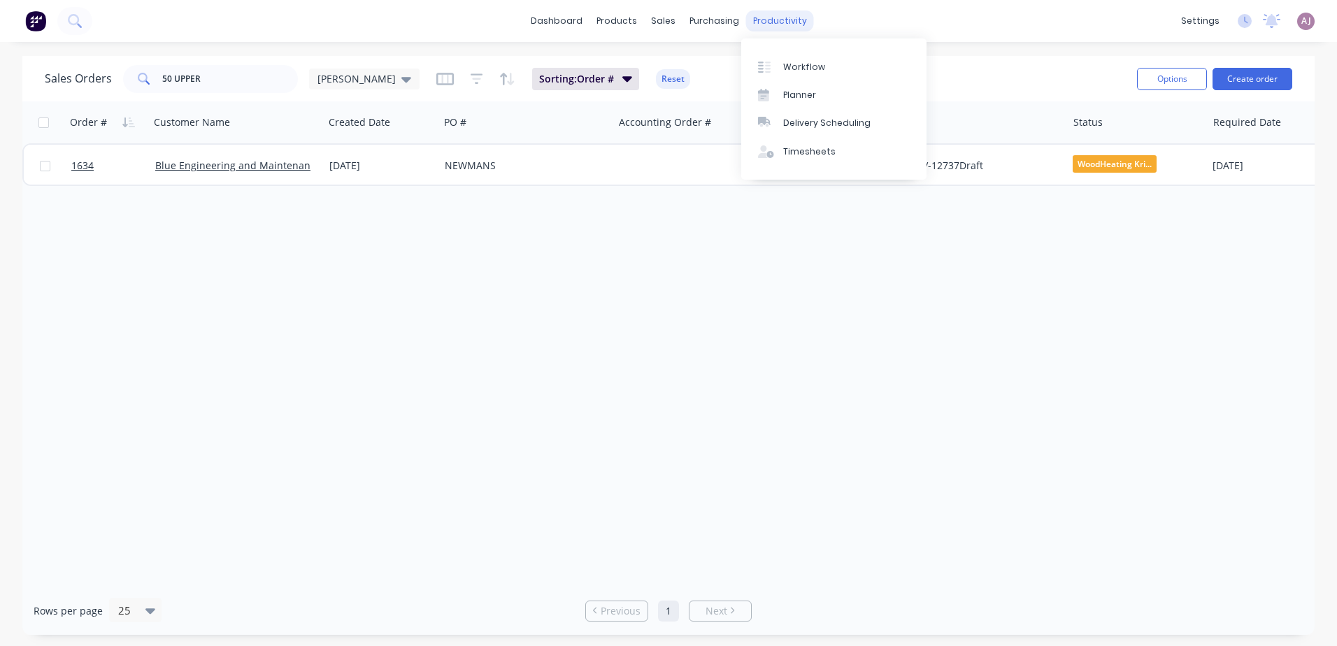
click at [773, 20] on div "productivity" at bounding box center [780, 20] width 68 height 21
click at [785, 100] on div "Planner" at bounding box center [799, 95] width 33 height 13
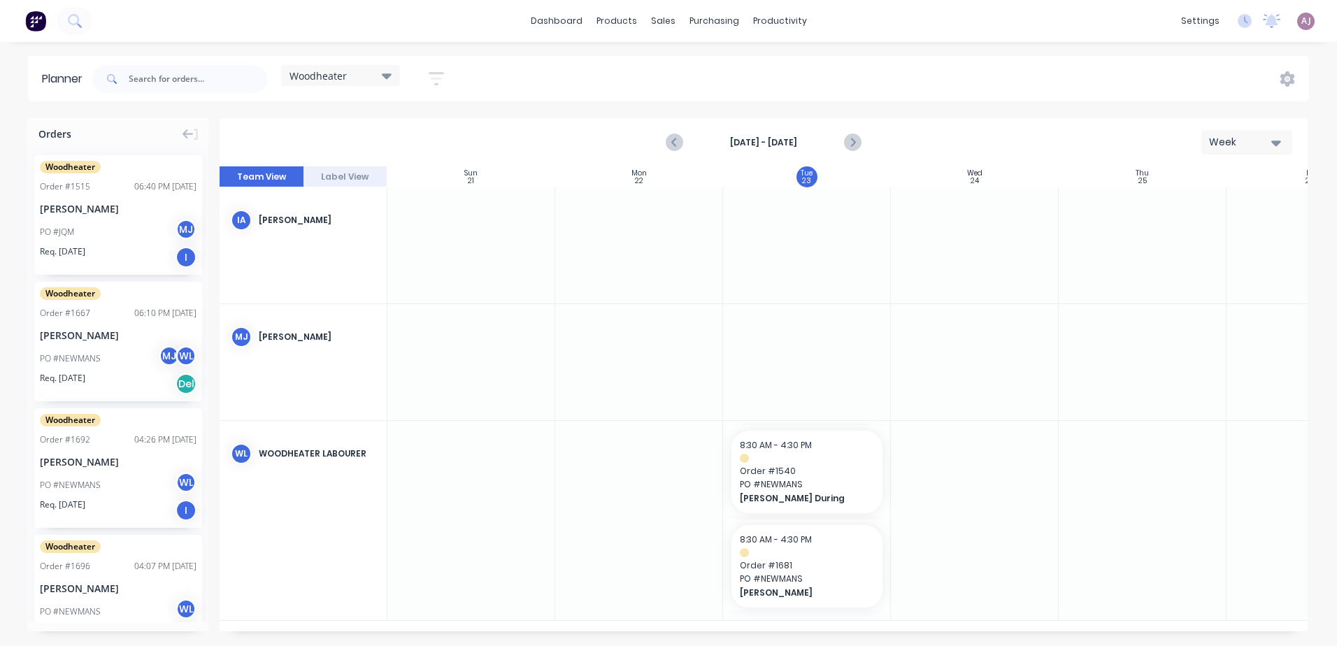
scroll to position [0, 1]
click at [136, 84] on input "text" at bounding box center [198, 79] width 138 height 28
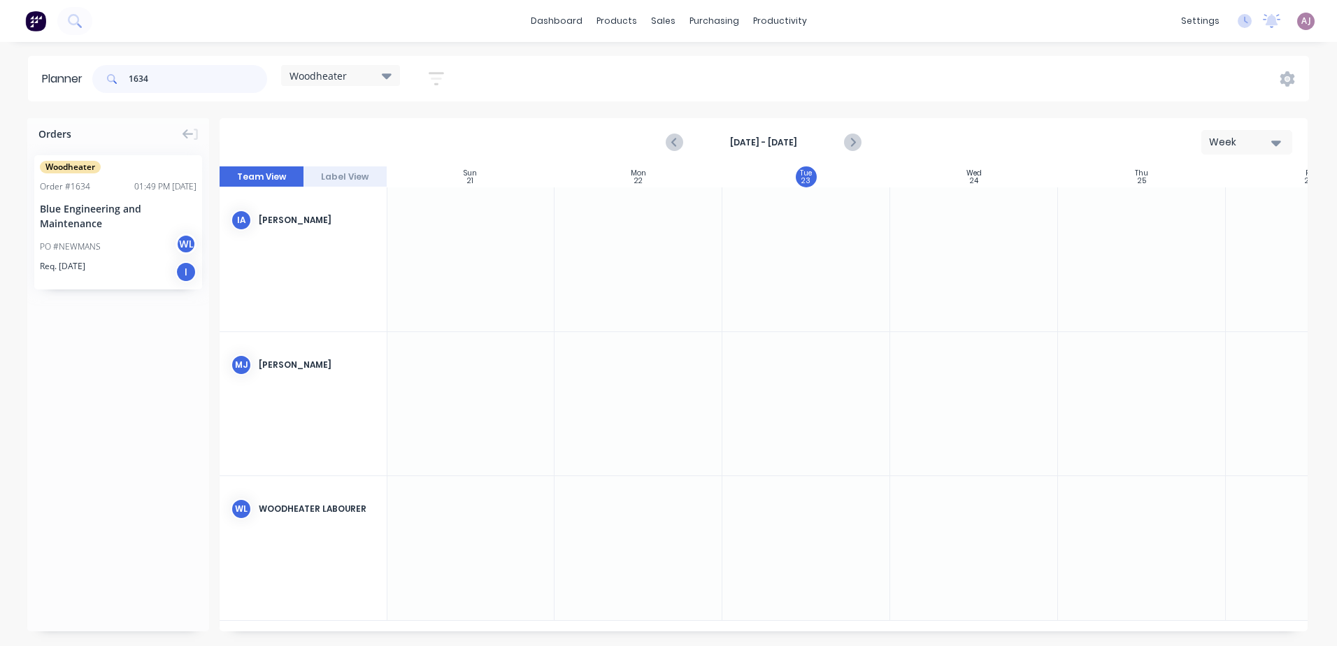
type input "1634"
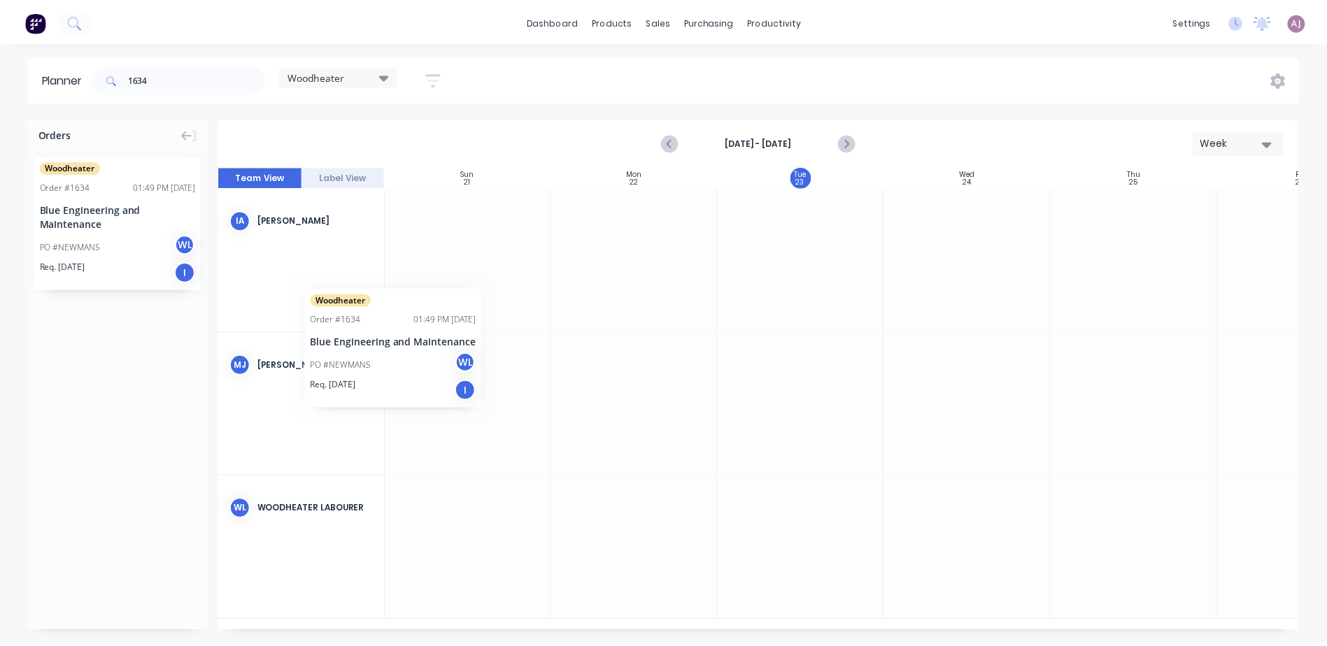
scroll to position [0, 0]
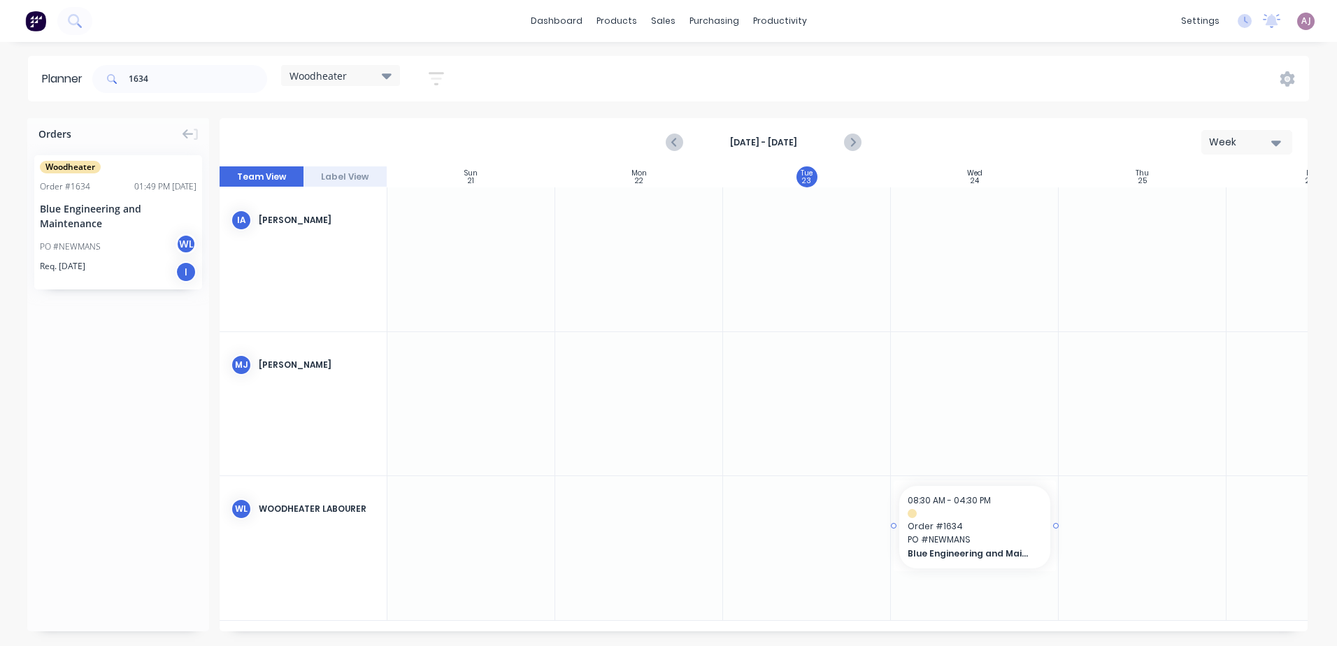
drag, startPoint x: 97, startPoint y: 231, endPoint x: 919, endPoint y: 562, distance: 885.5
click at [209, 82] on input "1634" at bounding box center [198, 79] width 138 height 28
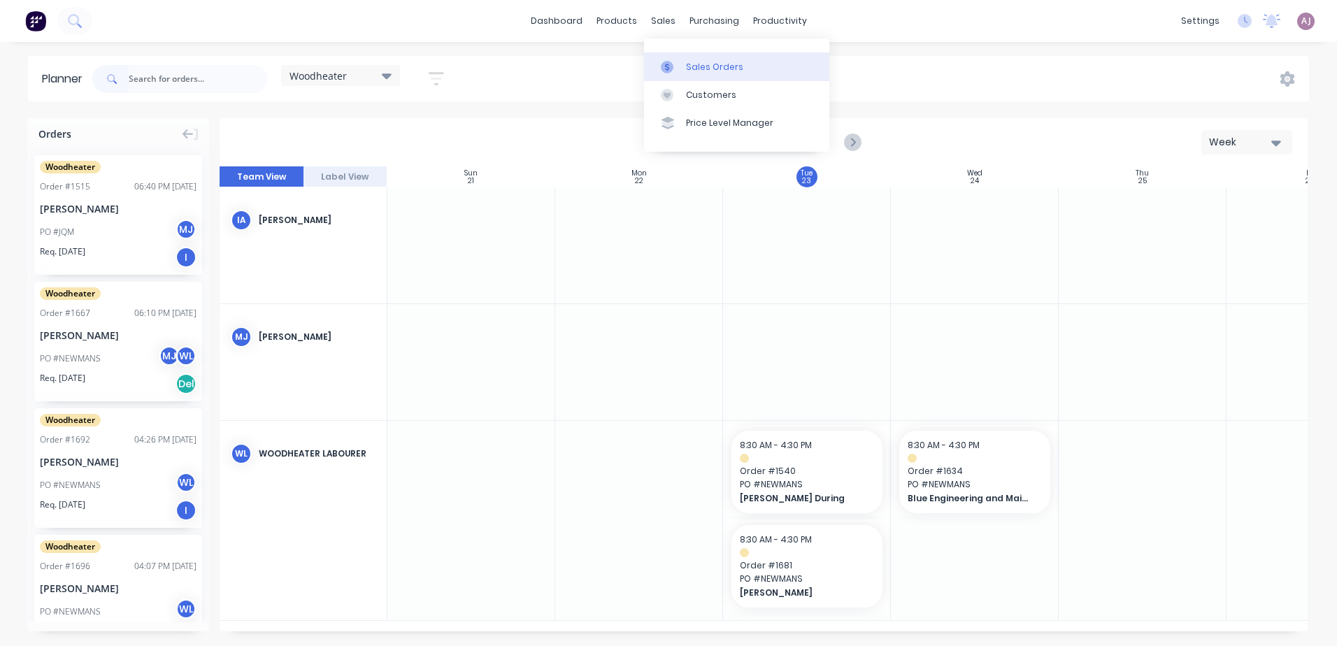
click at [682, 64] on link "Sales Orders" at bounding box center [736, 66] width 185 height 28
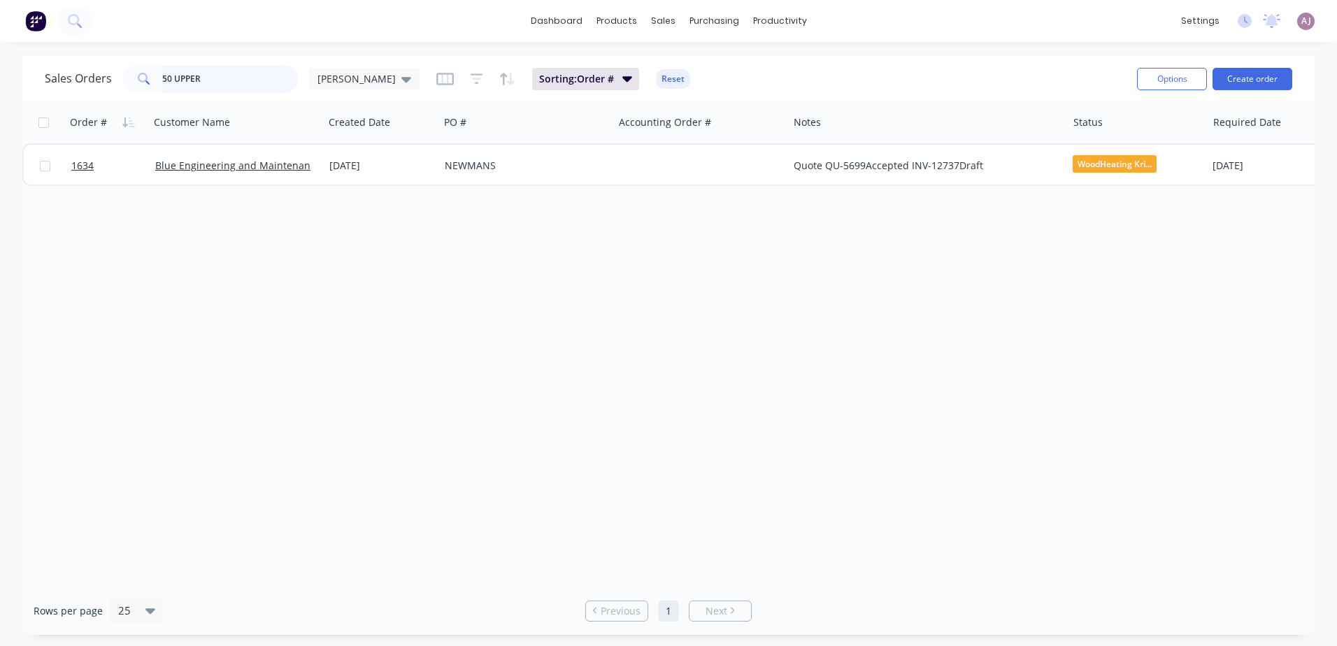
click at [170, 85] on input "50 UPPER" at bounding box center [230, 79] width 136 height 28
click at [170, 84] on input "50 UPPER" at bounding box center [230, 79] width 136 height 28
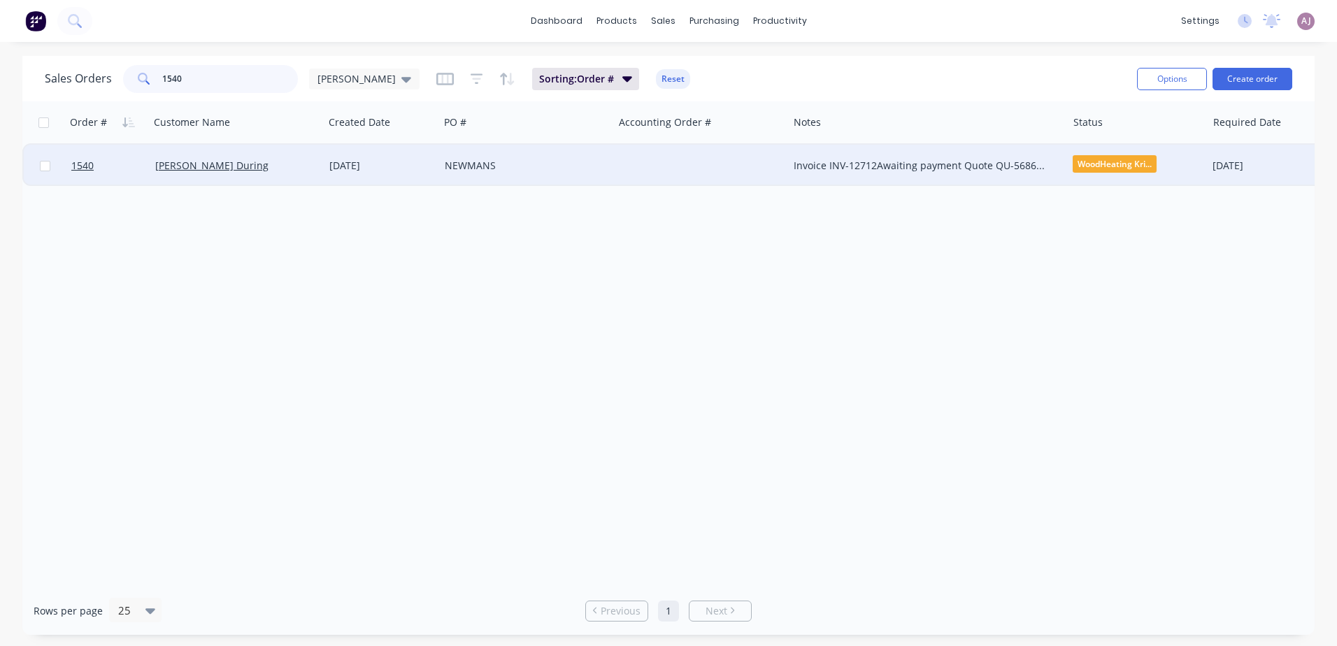
type input "1540"
click at [186, 156] on div "[PERSON_NAME] During" at bounding box center [237, 166] width 174 height 42
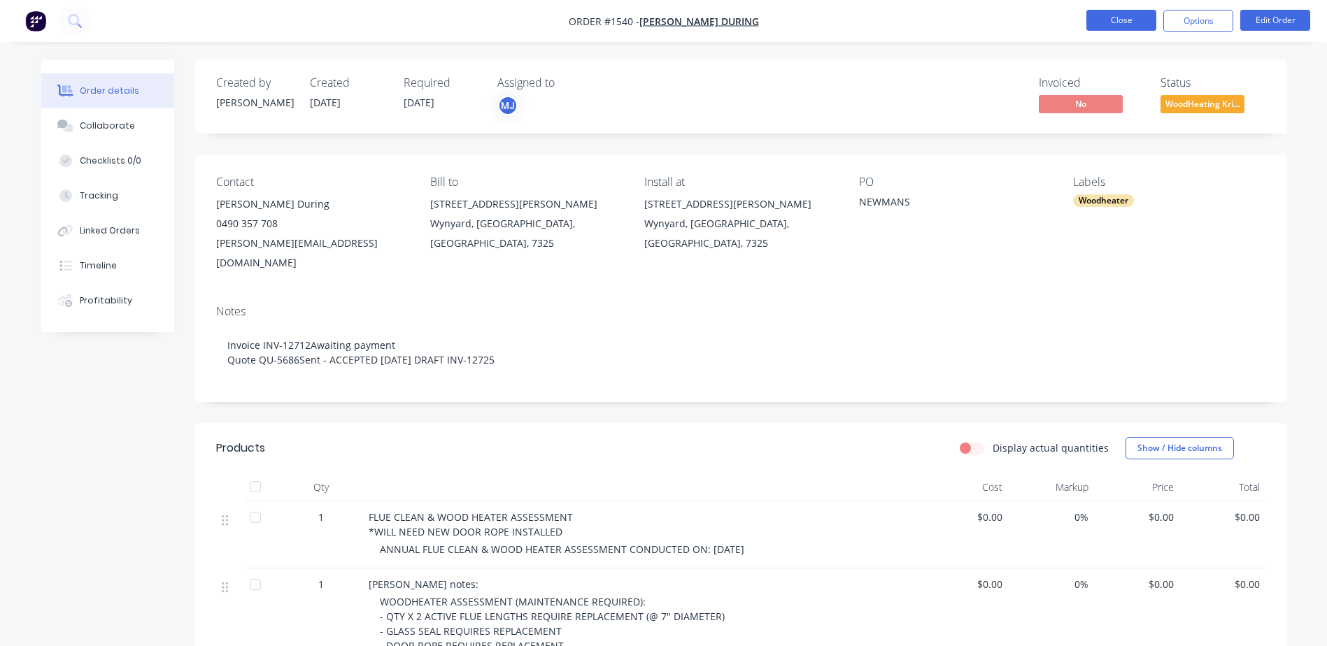
click at [1101, 18] on button "Close" at bounding box center [1121, 20] width 70 height 21
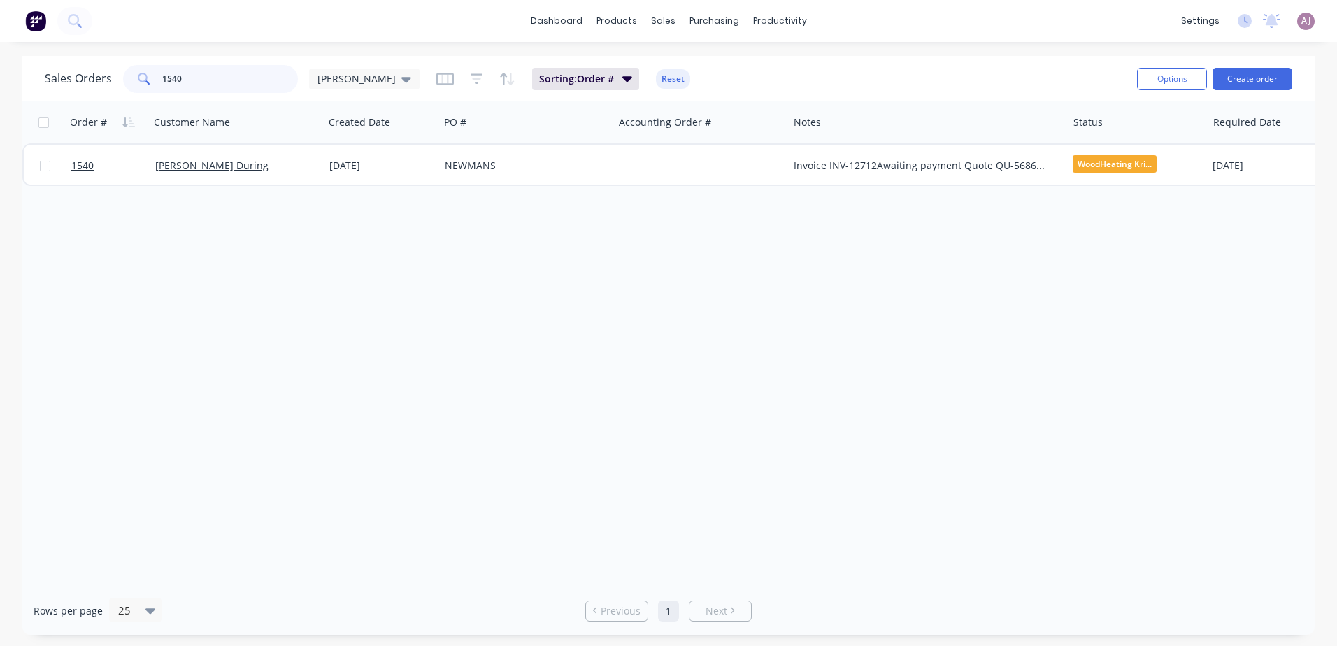
click at [183, 76] on input "1540" at bounding box center [230, 79] width 136 height 28
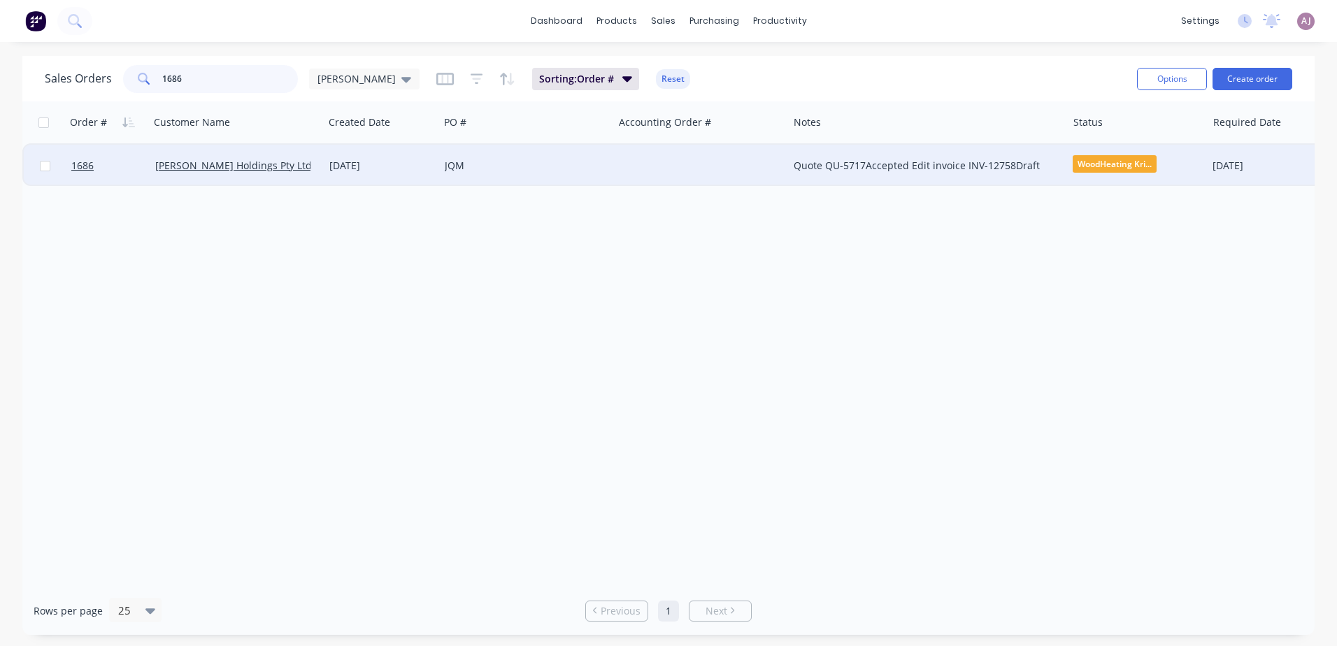
type input "1686"
click at [234, 178] on div "[PERSON_NAME] Holdings Pty Ltd" at bounding box center [237, 166] width 174 height 42
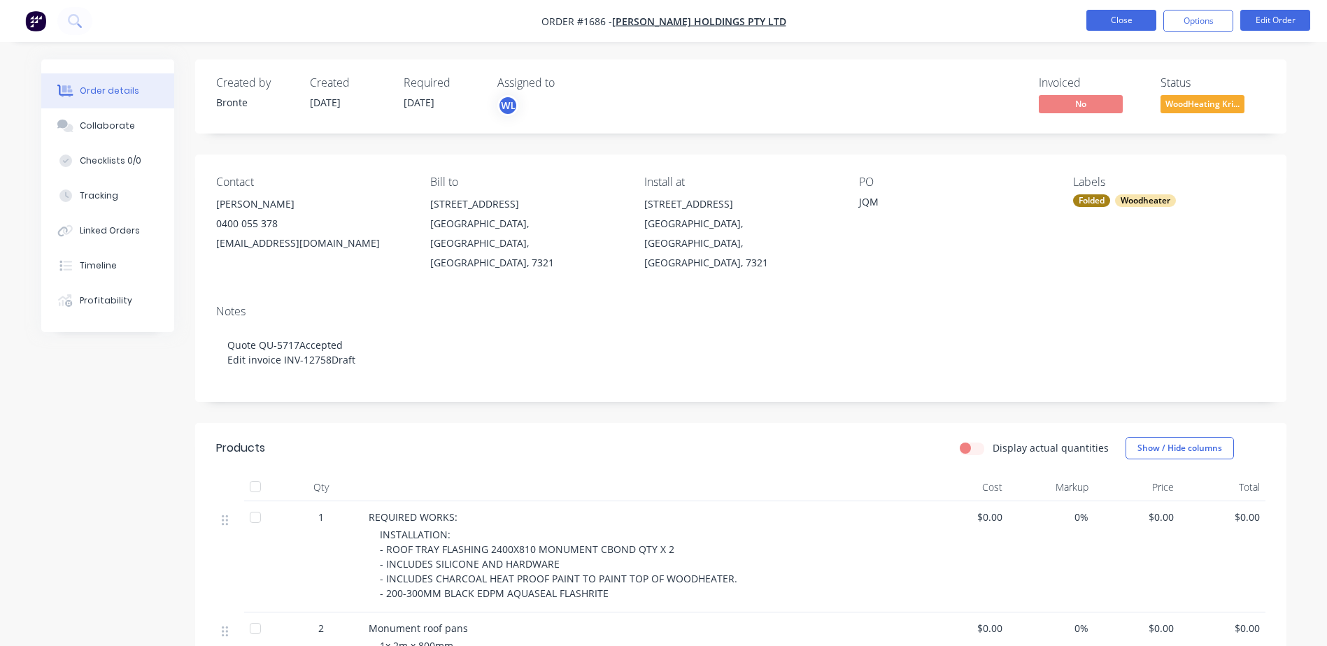
click at [1121, 14] on button "Close" at bounding box center [1121, 20] width 70 height 21
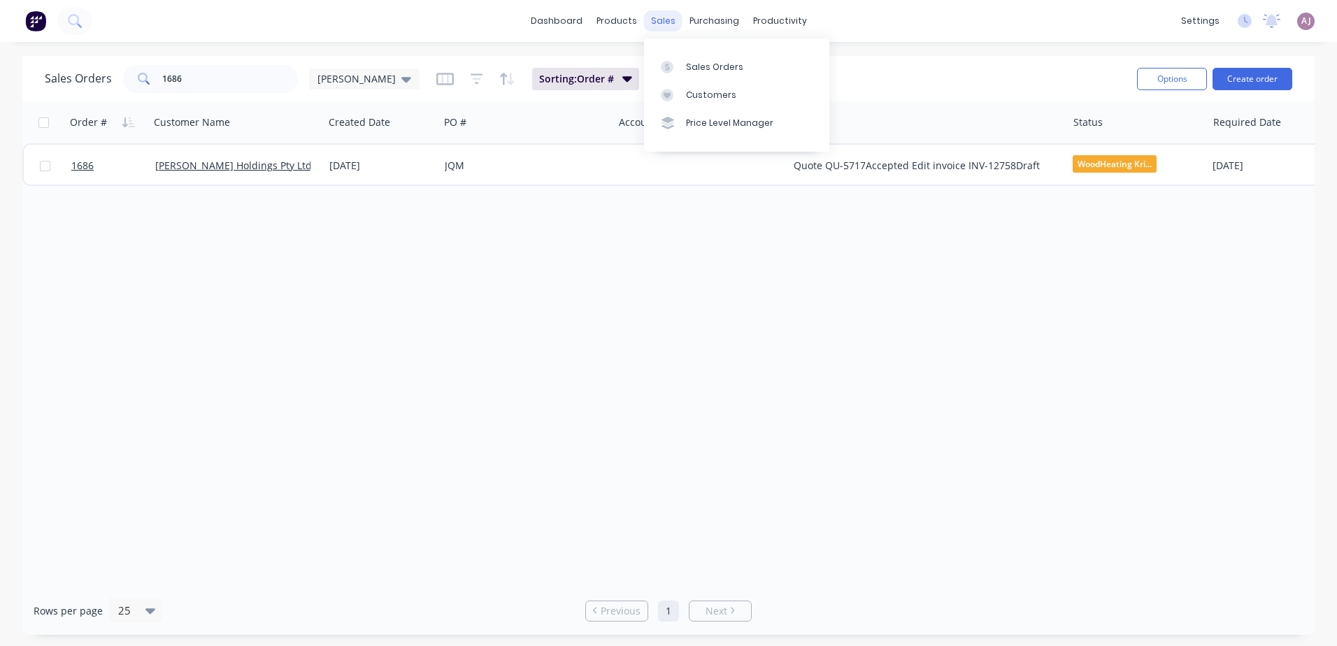
drag, startPoint x: 657, startPoint y: 19, endPoint x: 661, endPoint y: 27, distance: 9.1
click at [657, 19] on div "sales" at bounding box center [663, 20] width 38 height 21
click at [694, 62] on div "Sales Orders" at bounding box center [714, 67] width 57 height 13
click at [231, 72] on input "1686" at bounding box center [230, 79] width 136 height 28
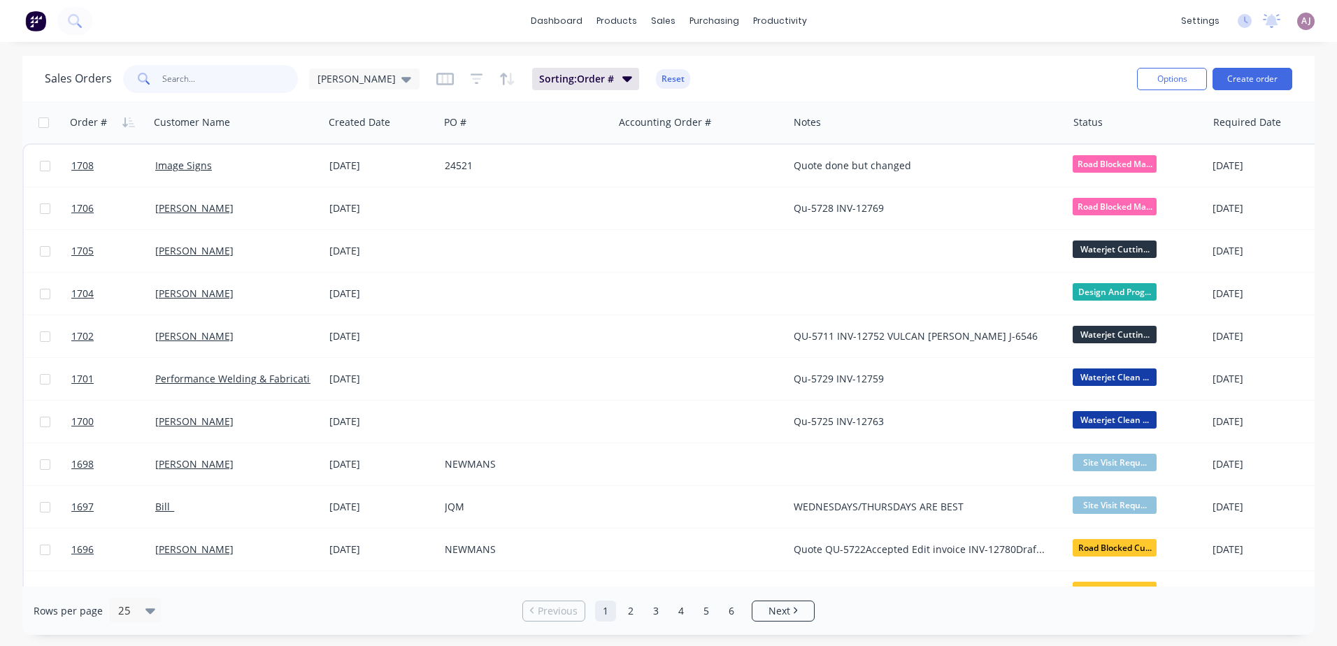
click at [240, 85] on input "text" at bounding box center [230, 79] width 136 height 28
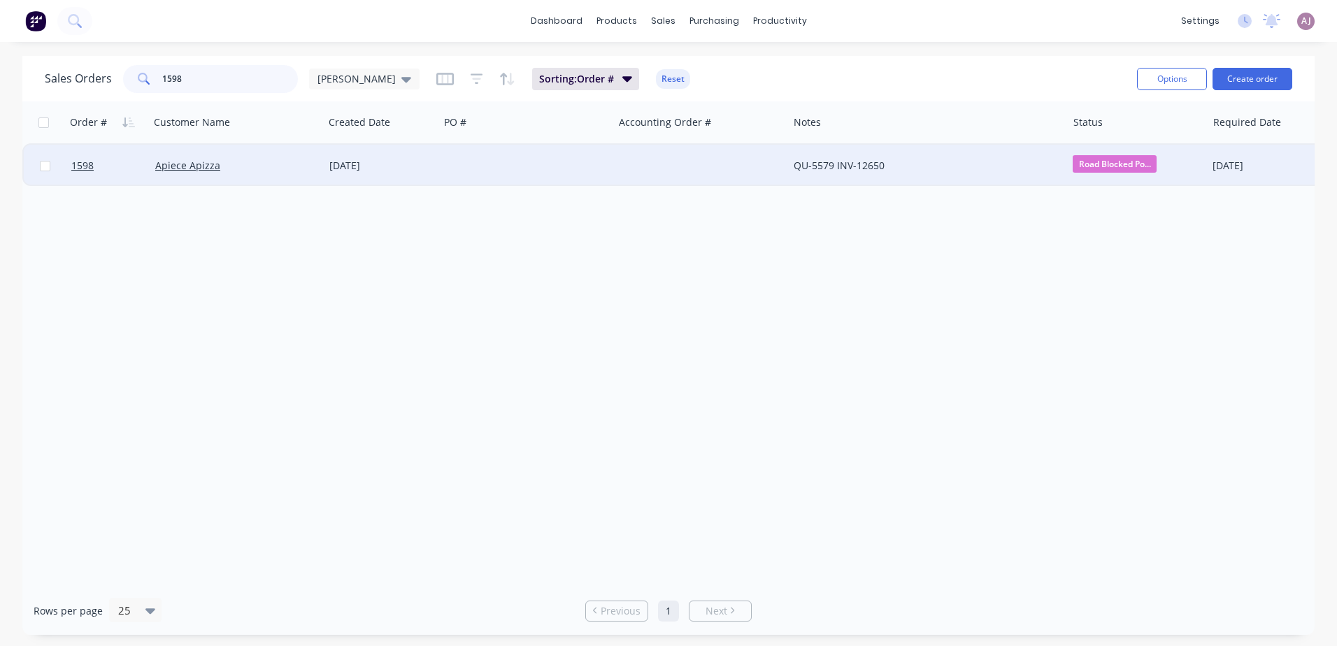
type input "1598"
click at [233, 167] on div "Apiece Apizza" at bounding box center [232, 166] width 155 height 14
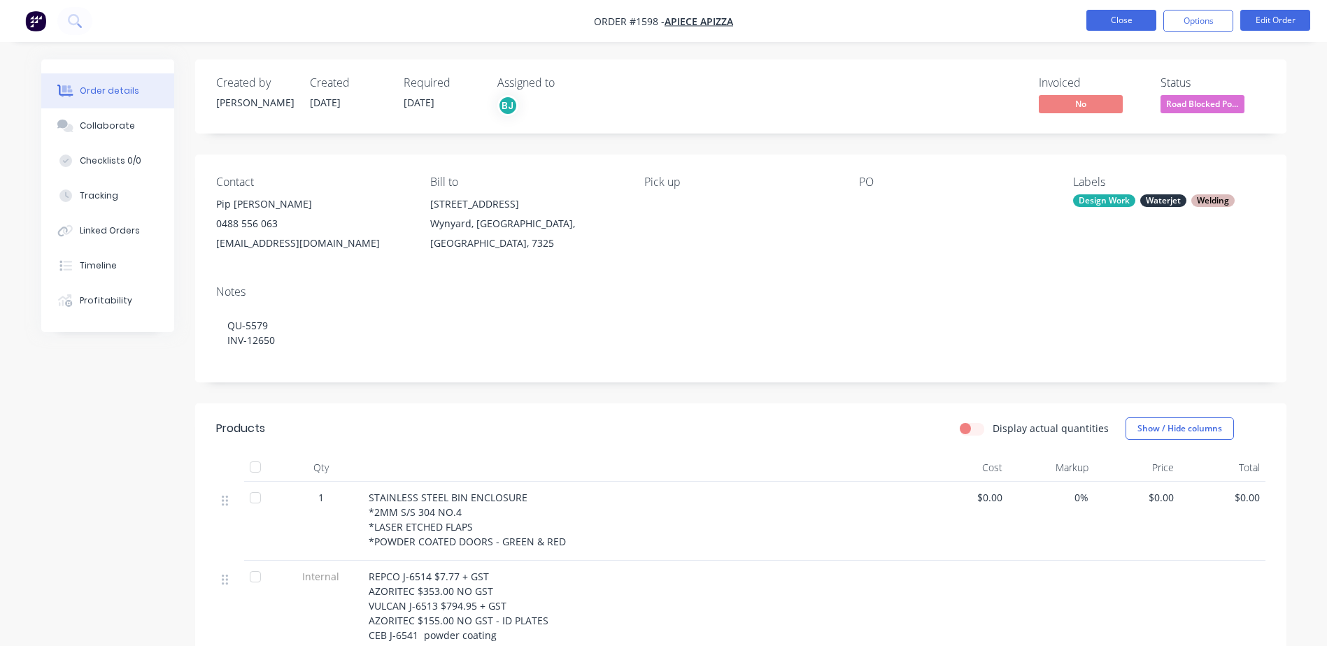
click at [1122, 26] on button "Close" at bounding box center [1121, 20] width 70 height 21
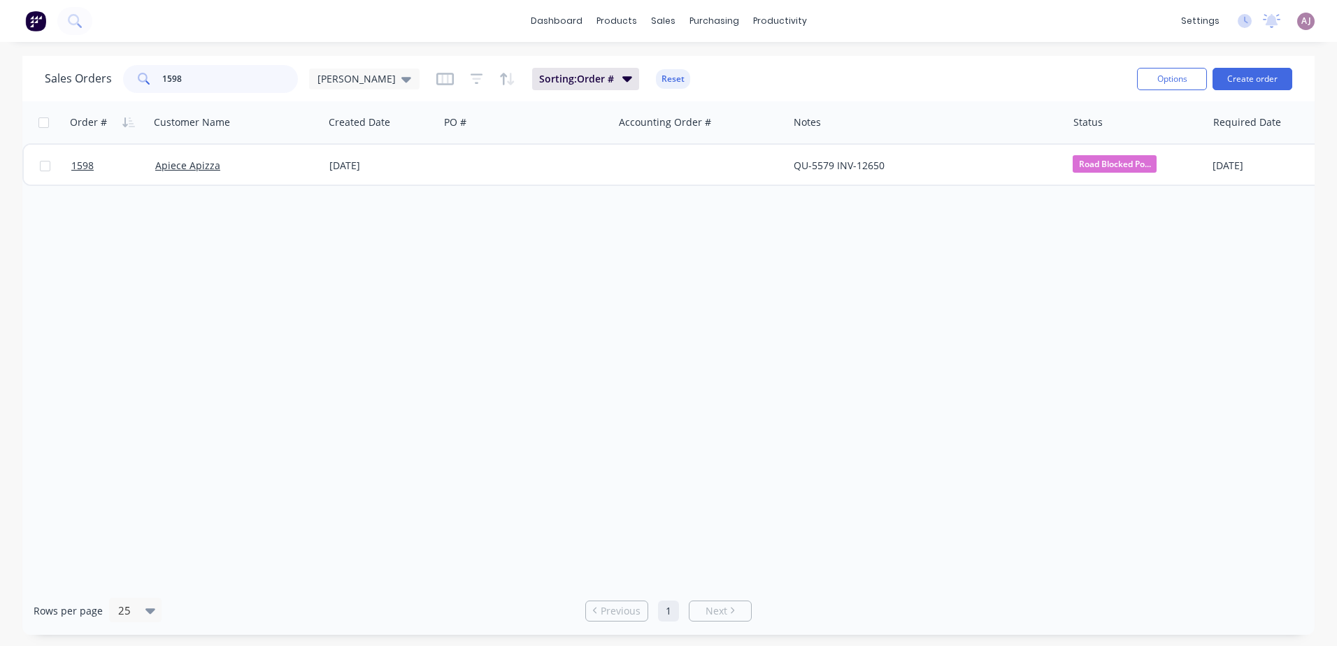
click at [178, 80] on input "1598" at bounding box center [230, 79] width 136 height 28
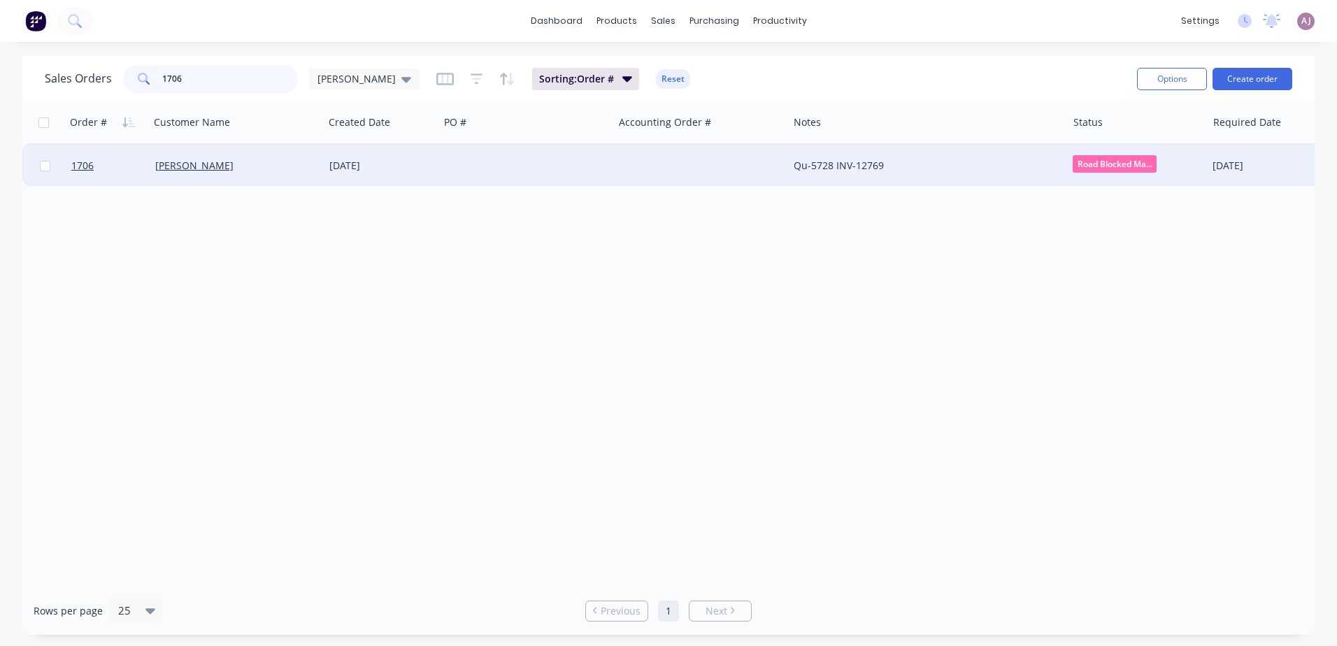
type input "1706"
click at [204, 158] on div "[PERSON_NAME]" at bounding box center [237, 166] width 174 height 42
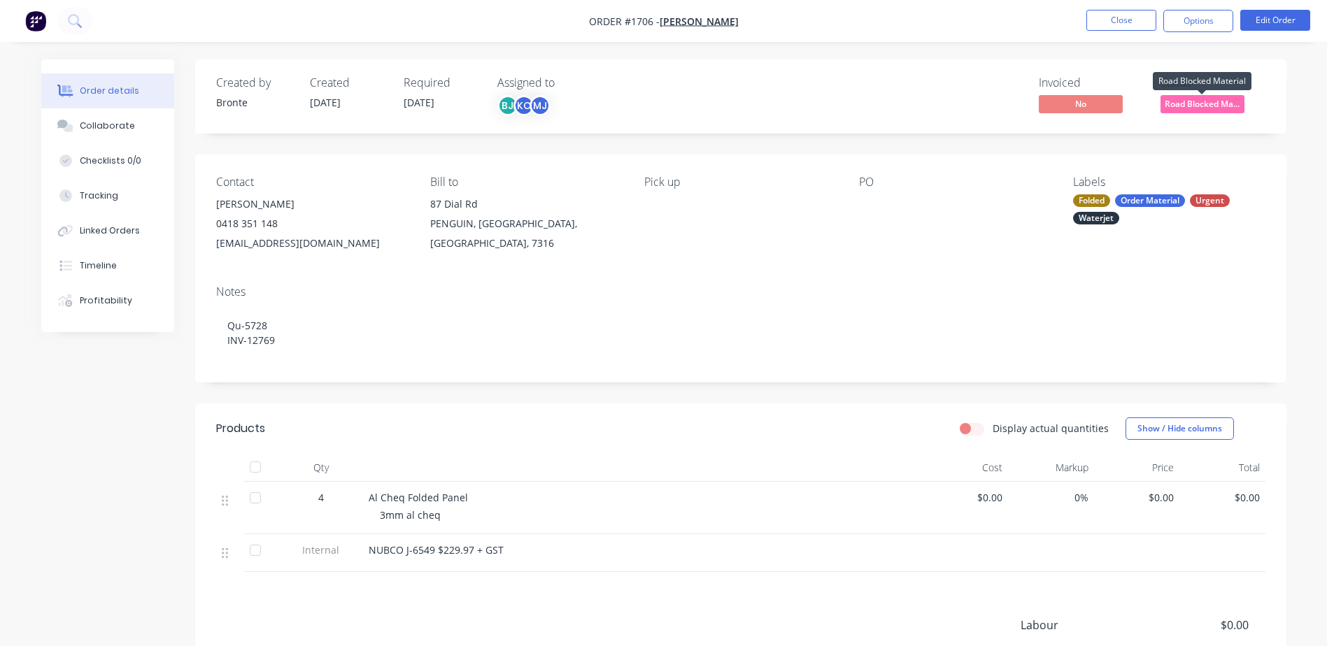
click at [1187, 108] on span "Road Blocked Ma..." at bounding box center [1202, 103] width 84 height 17
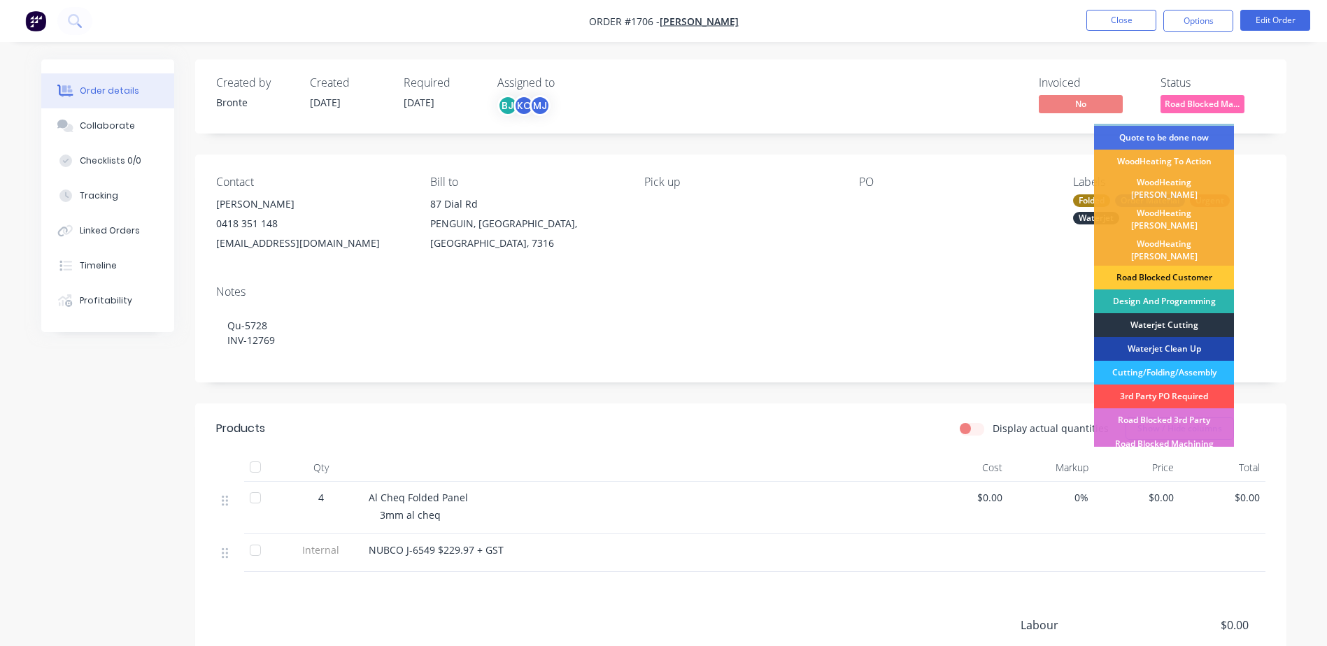
scroll to position [70, 0]
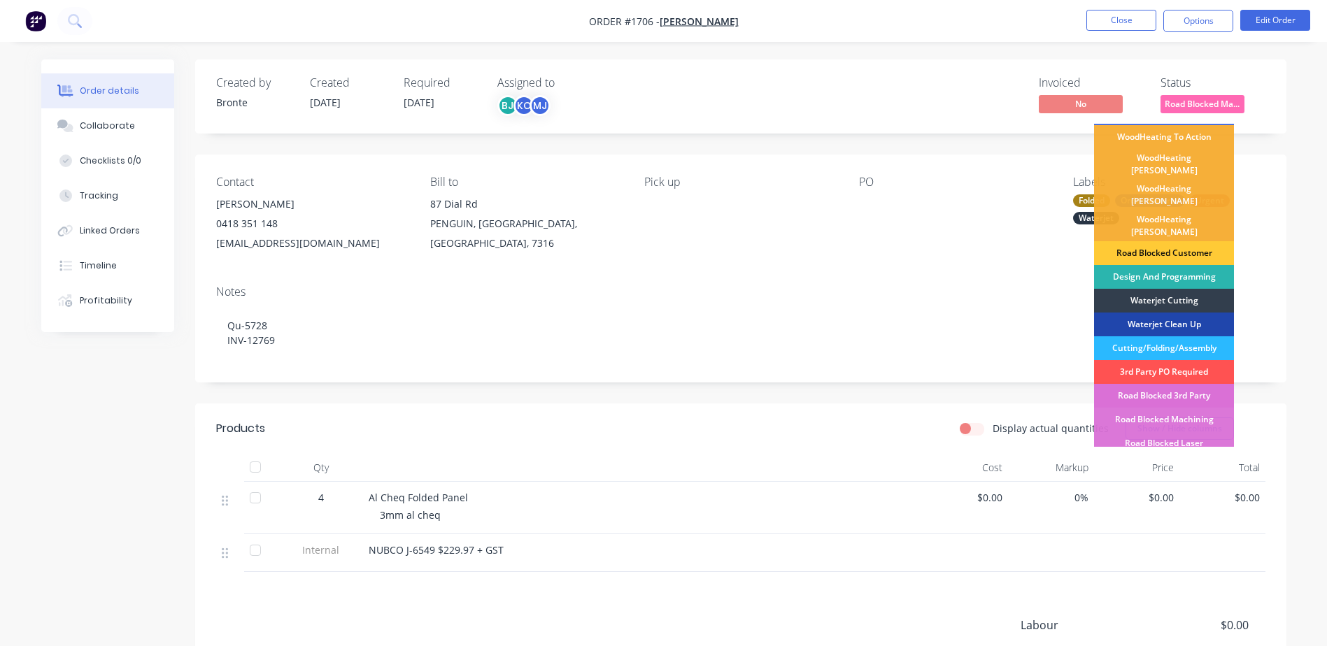
click at [1167, 384] on div "Road Blocked 3rd Party" at bounding box center [1164, 396] width 140 height 24
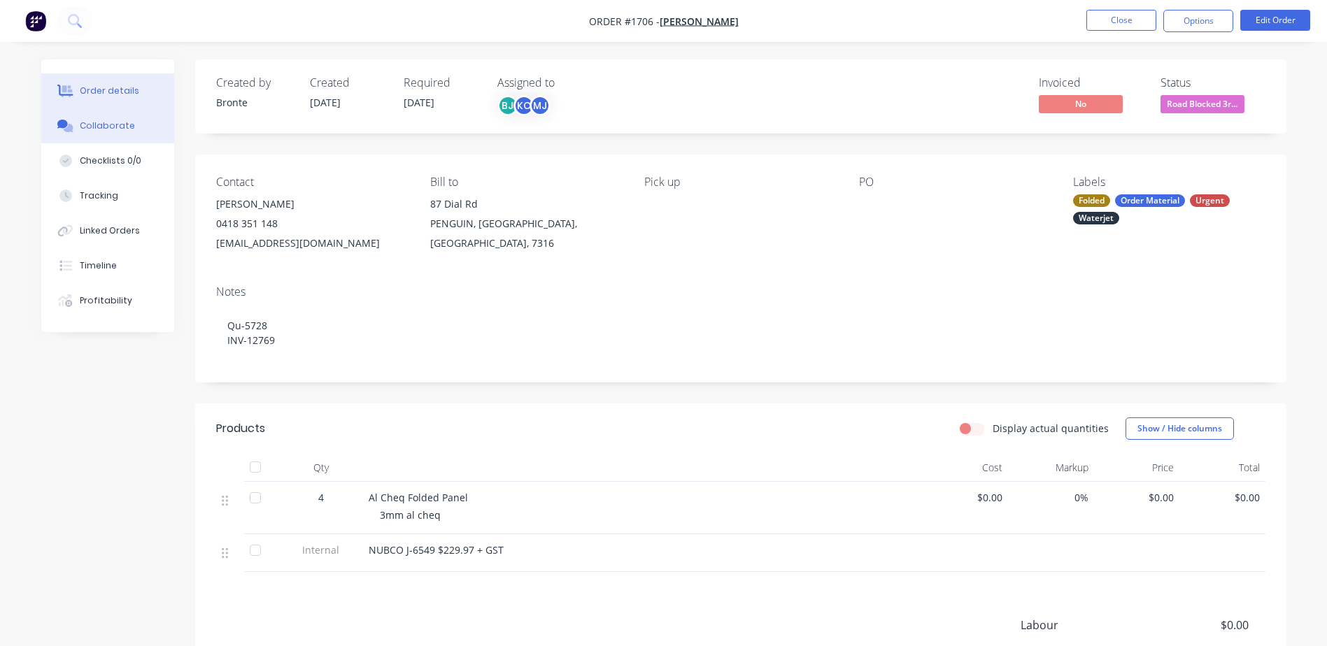
click at [101, 132] on button "Collaborate" at bounding box center [107, 125] width 133 height 35
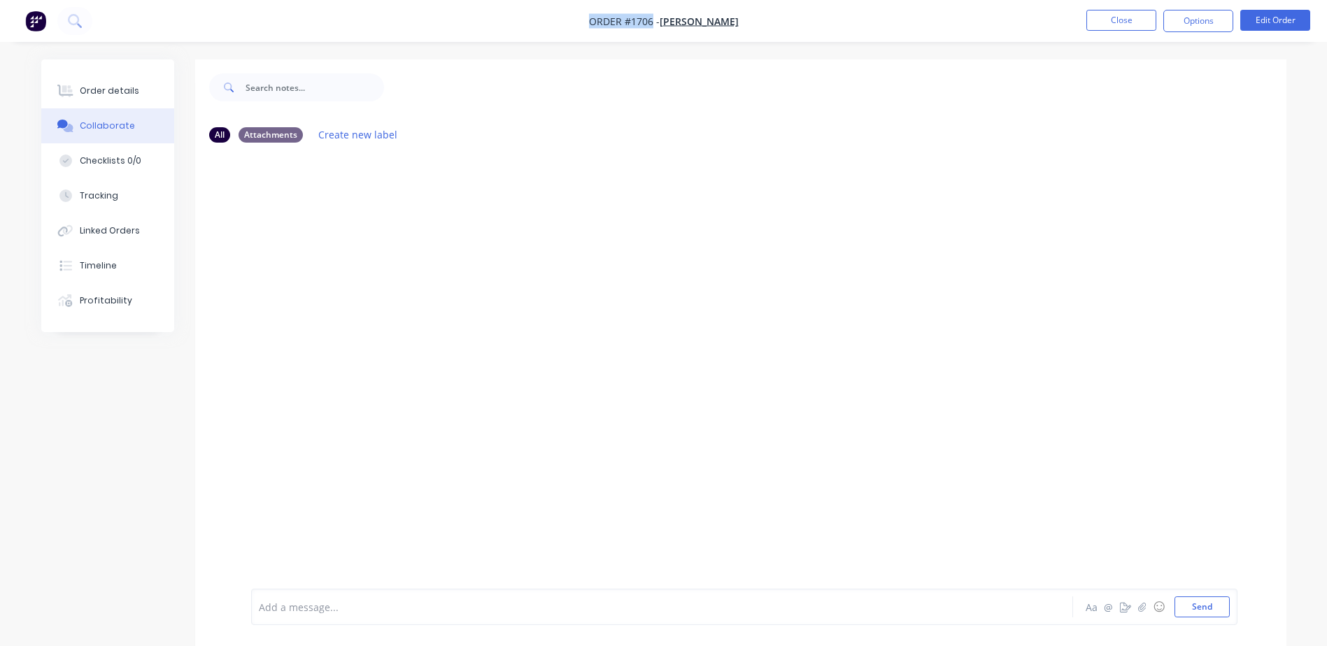
drag, startPoint x: 590, startPoint y: 22, endPoint x: 655, endPoint y: 22, distance: 64.3
click at [655, 22] on span "Order #1706 -" at bounding box center [624, 21] width 71 height 13
copy span "Order #1706"
click at [362, 265] on icon "button" at bounding box center [363, 261] width 3 height 13
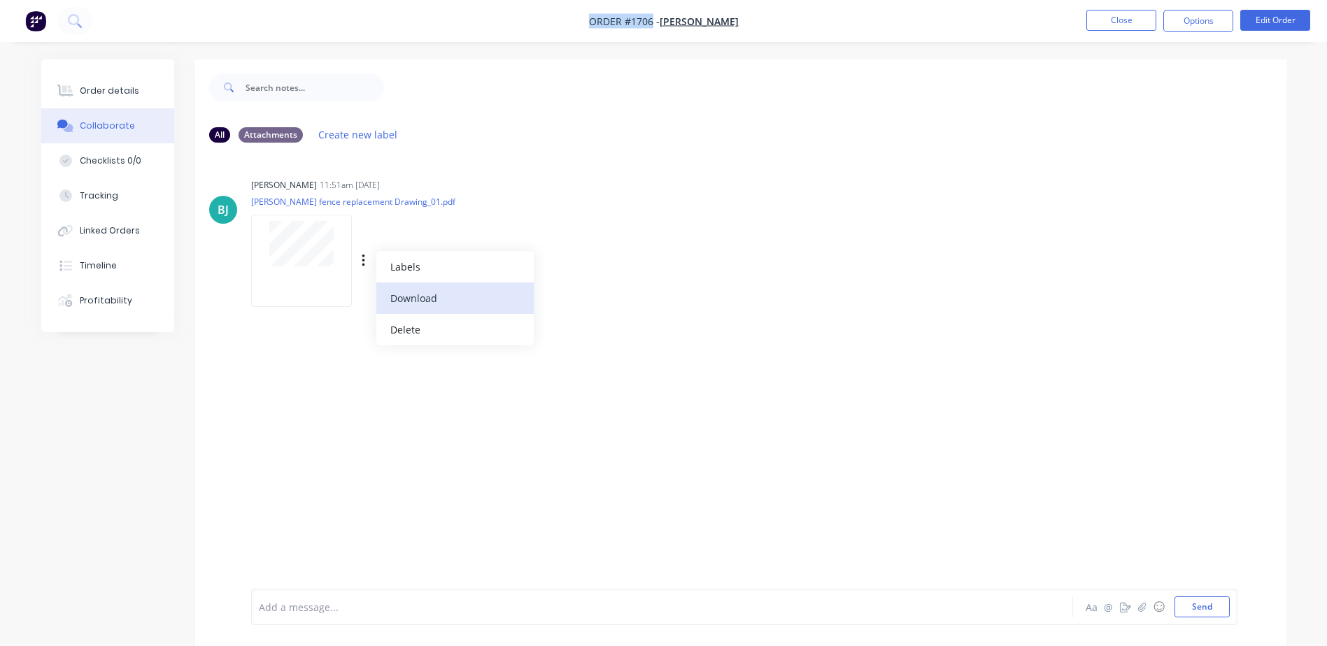
click at [401, 296] on button "Download" at bounding box center [454, 298] width 157 height 31
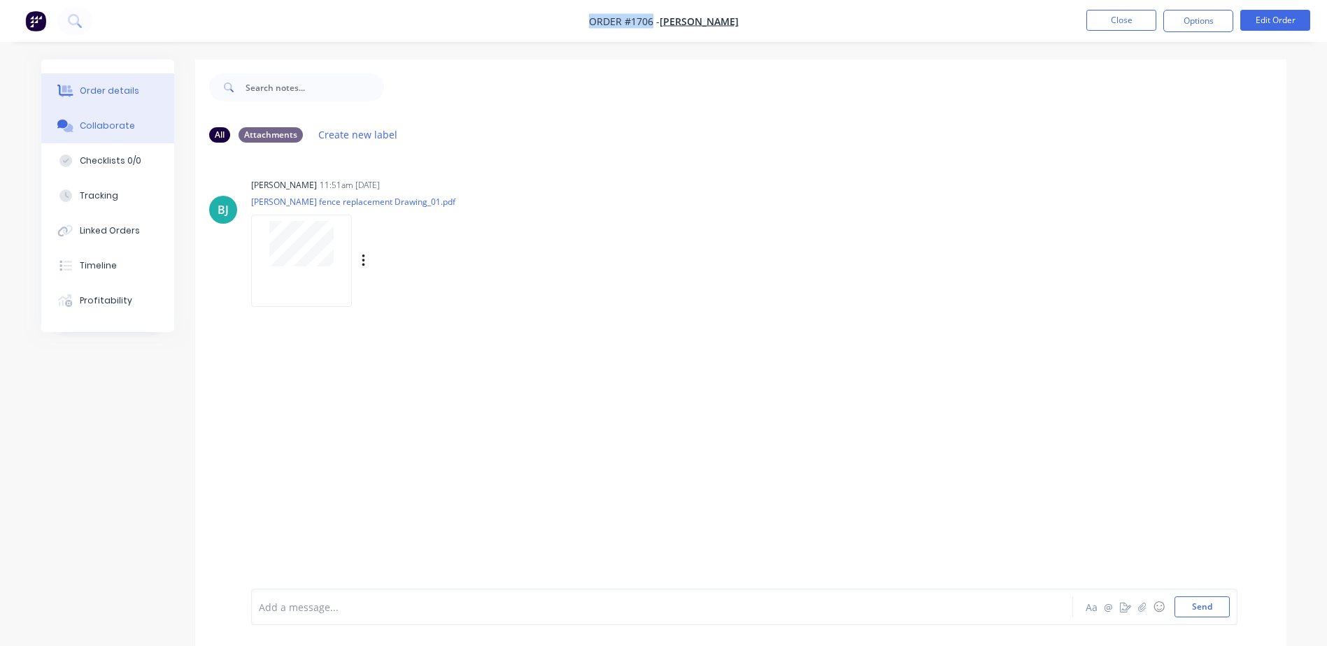
click at [117, 89] on div "Order details" at bounding box center [109, 91] width 59 height 13
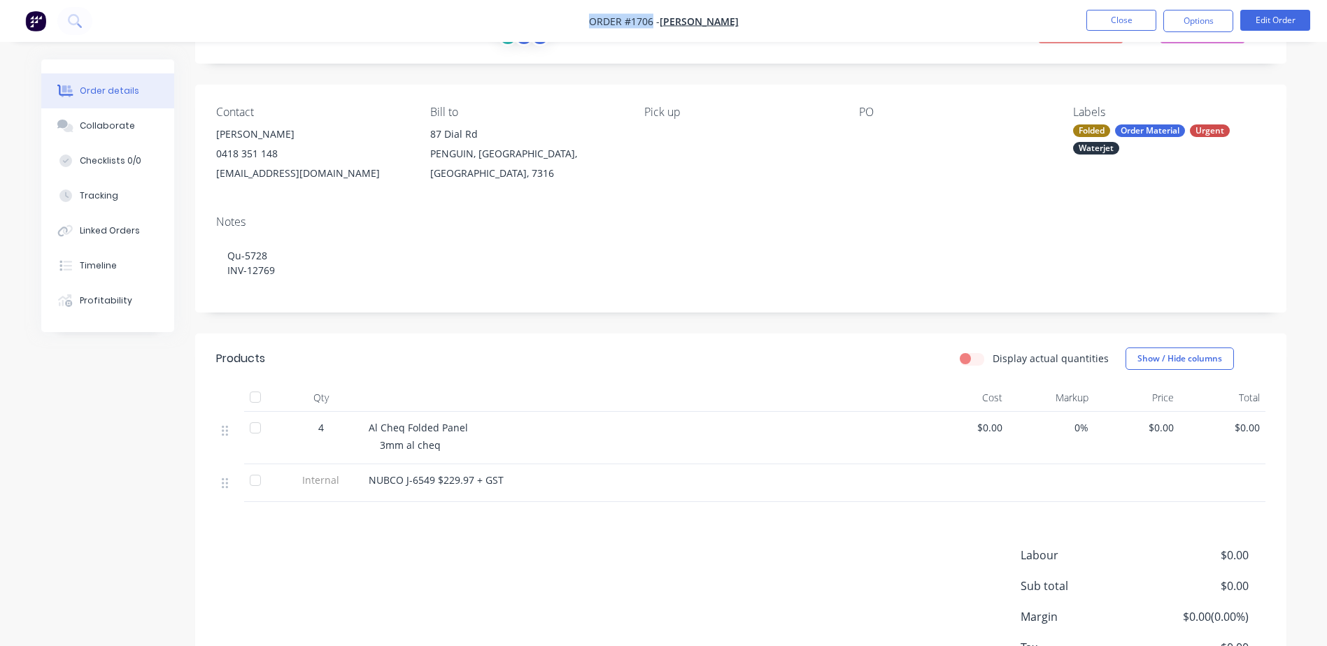
scroll to position [175, 0]
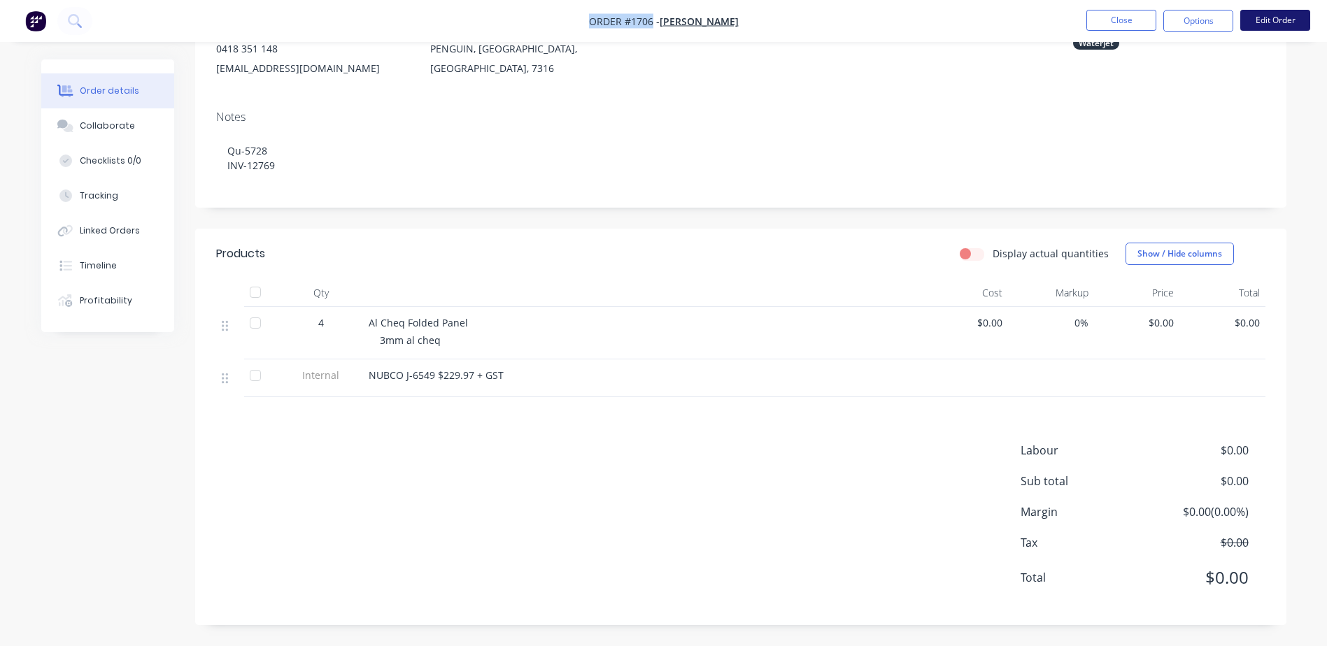
click at [1269, 20] on button "Edit Order" at bounding box center [1275, 20] width 70 height 21
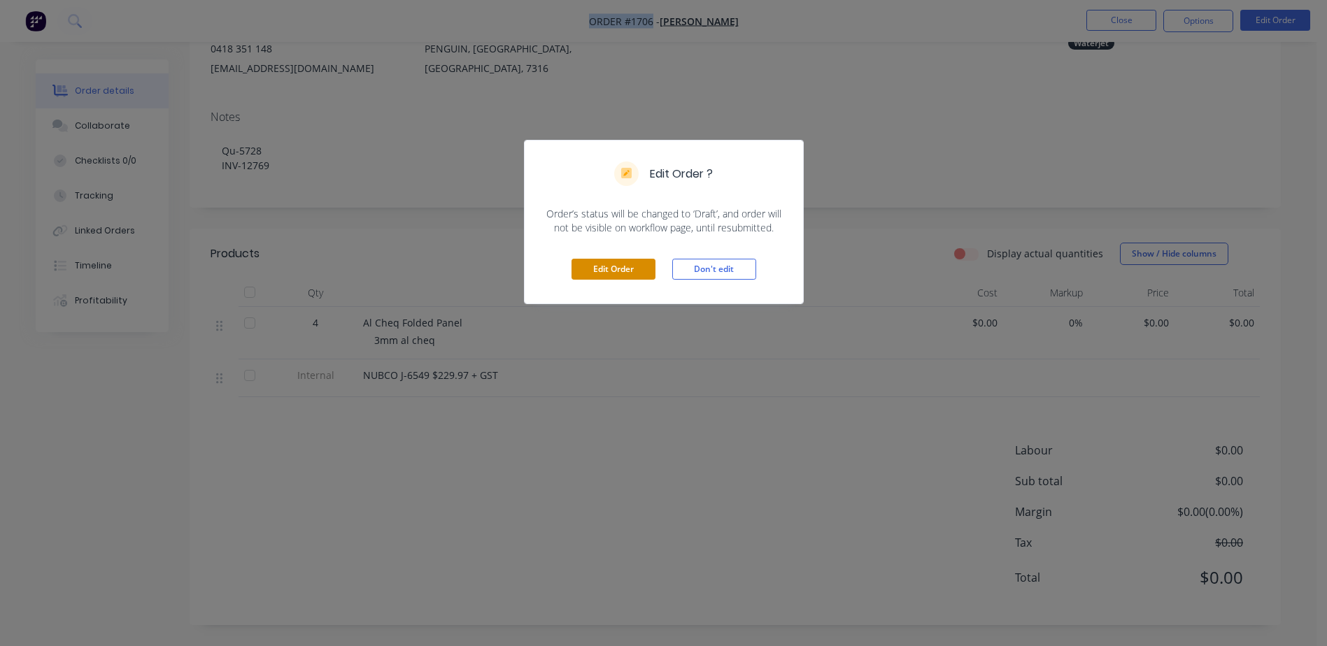
click at [591, 261] on button "Edit Order" at bounding box center [613, 269] width 84 height 21
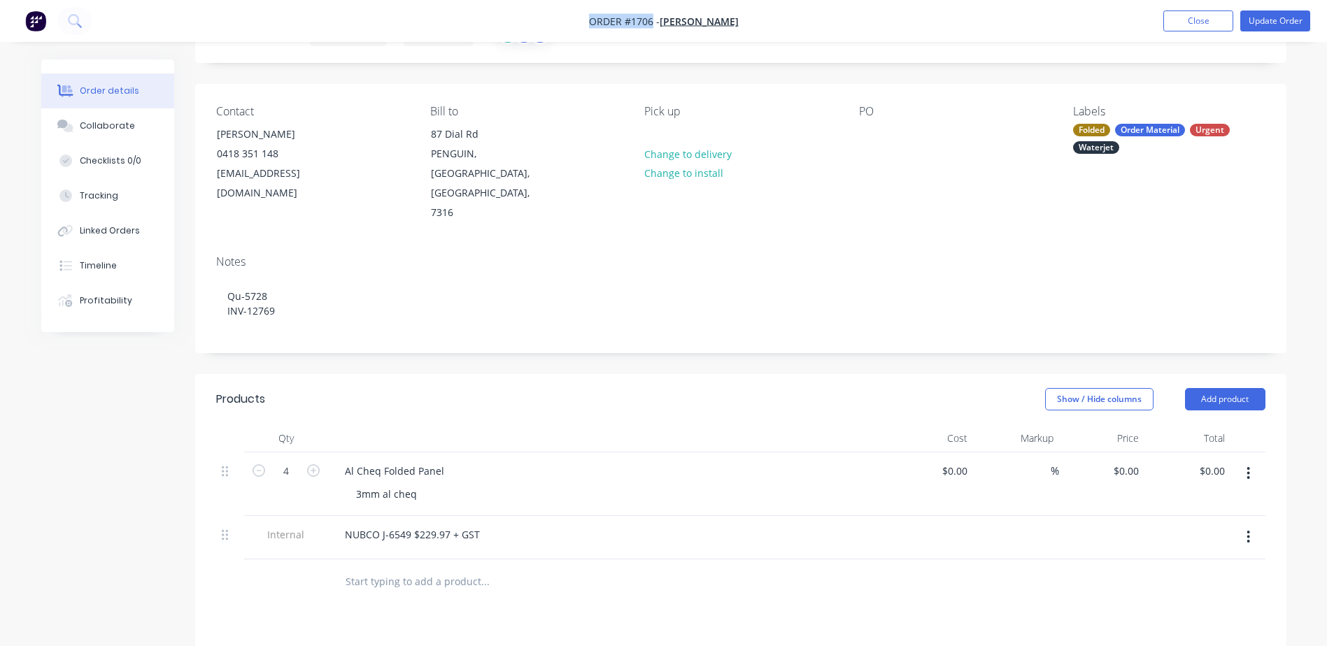
scroll to position [140, 0]
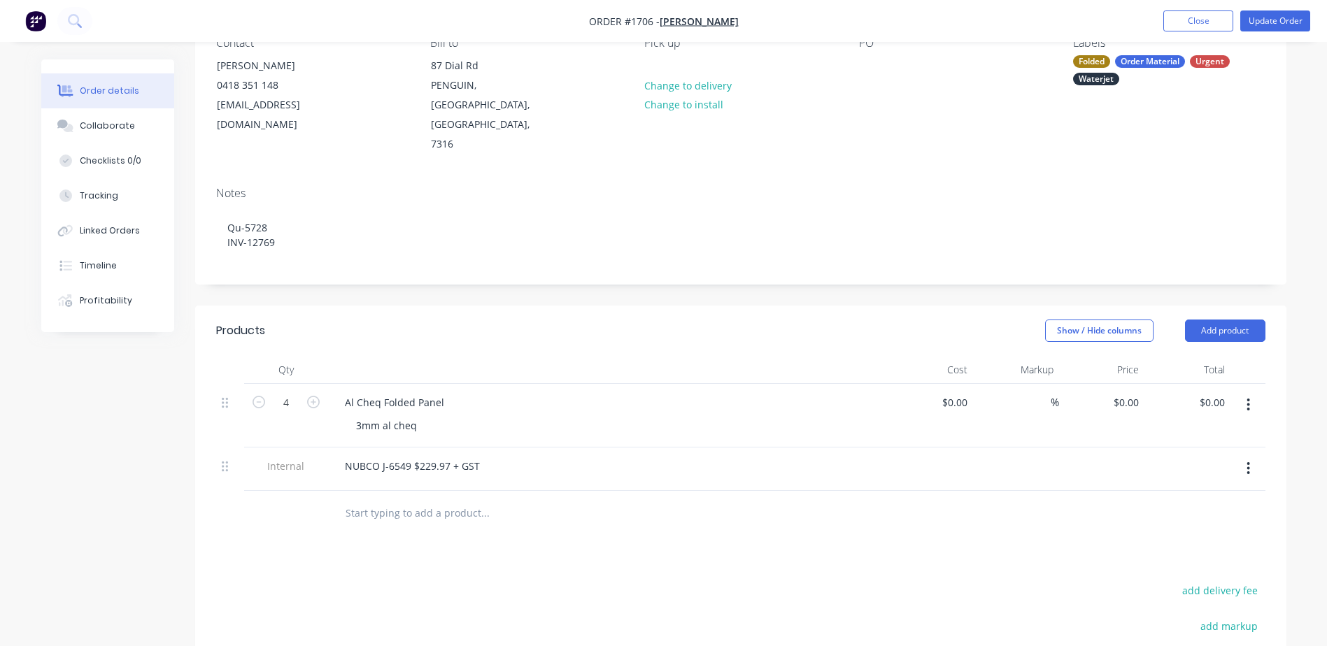
click at [406, 499] on input "text" at bounding box center [485, 513] width 280 height 28
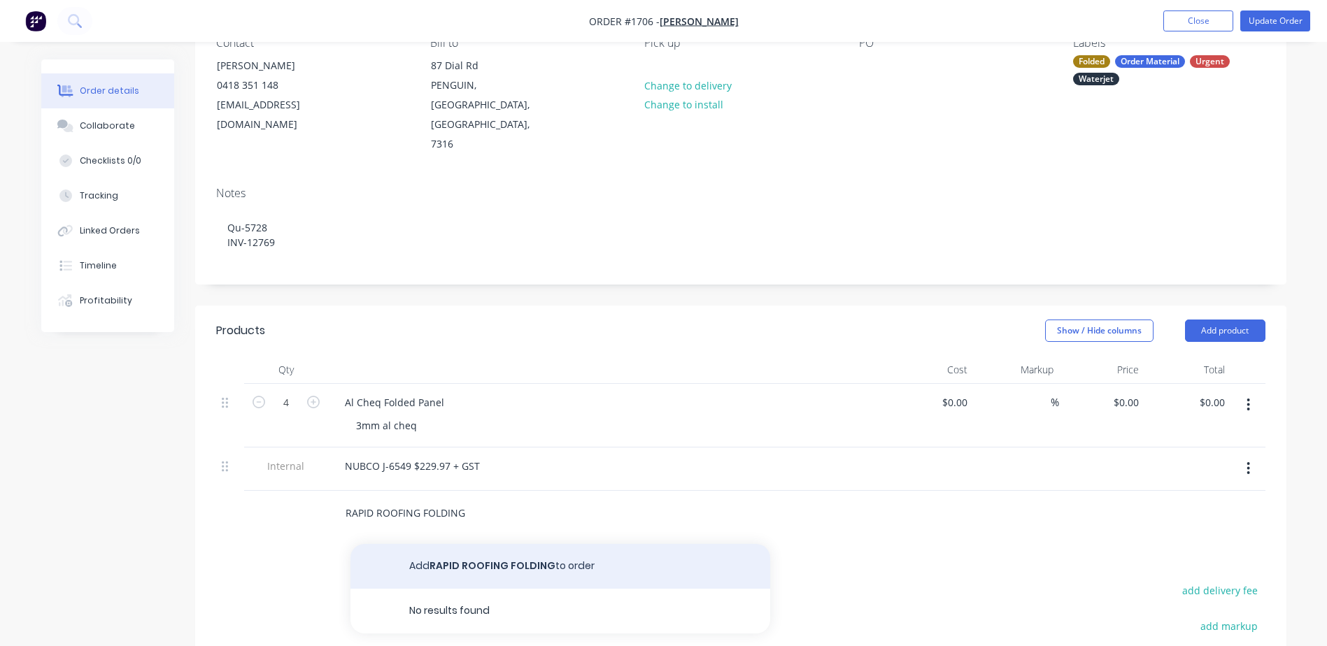
type input "RAPID ROOFING FOLDING"
click at [431, 544] on button "Add RAPID ROOFING FOLDING to order" at bounding box center [560, 566] width 420 height 45
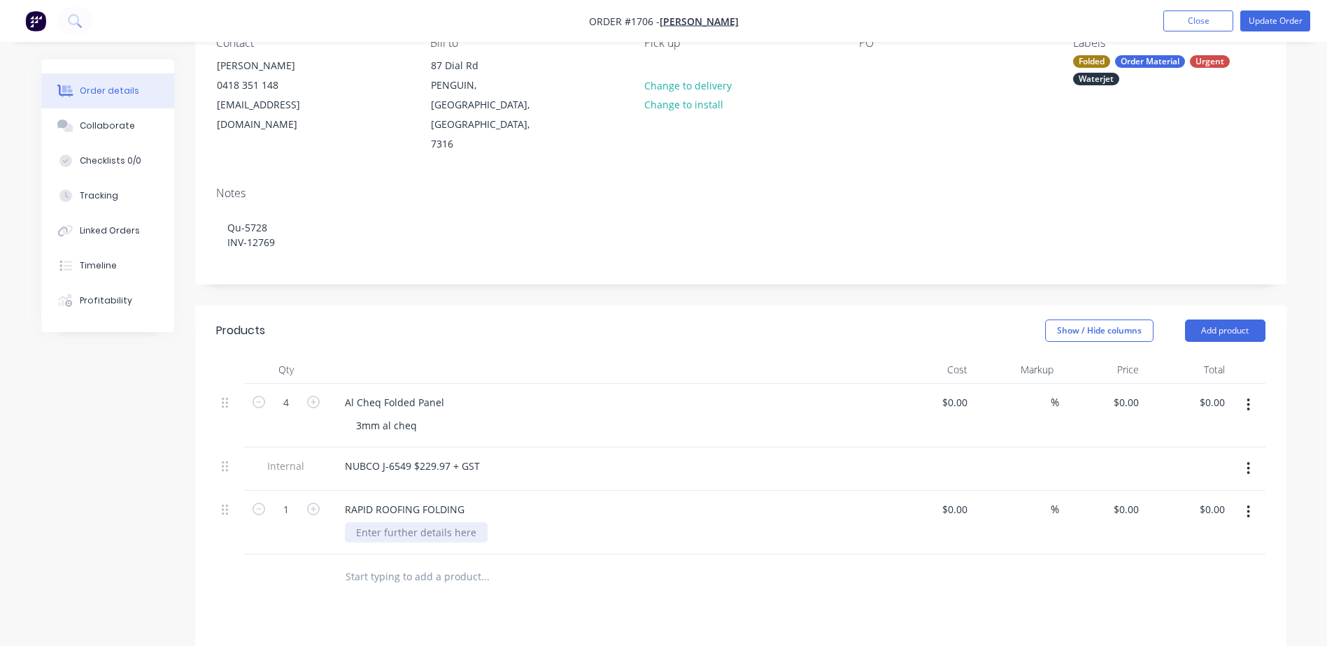
click at [430, 522] on div at bounding box center [416, 532] width 143 height 20
paste div
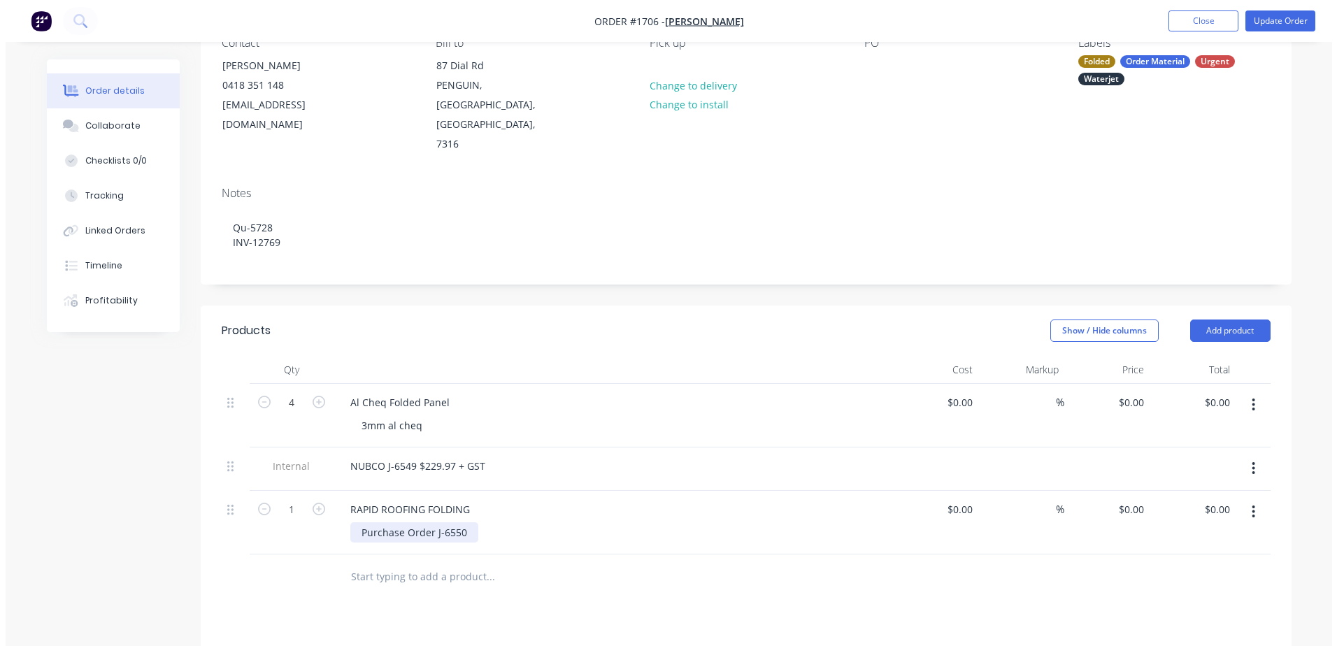
scroll to position [0, 0]
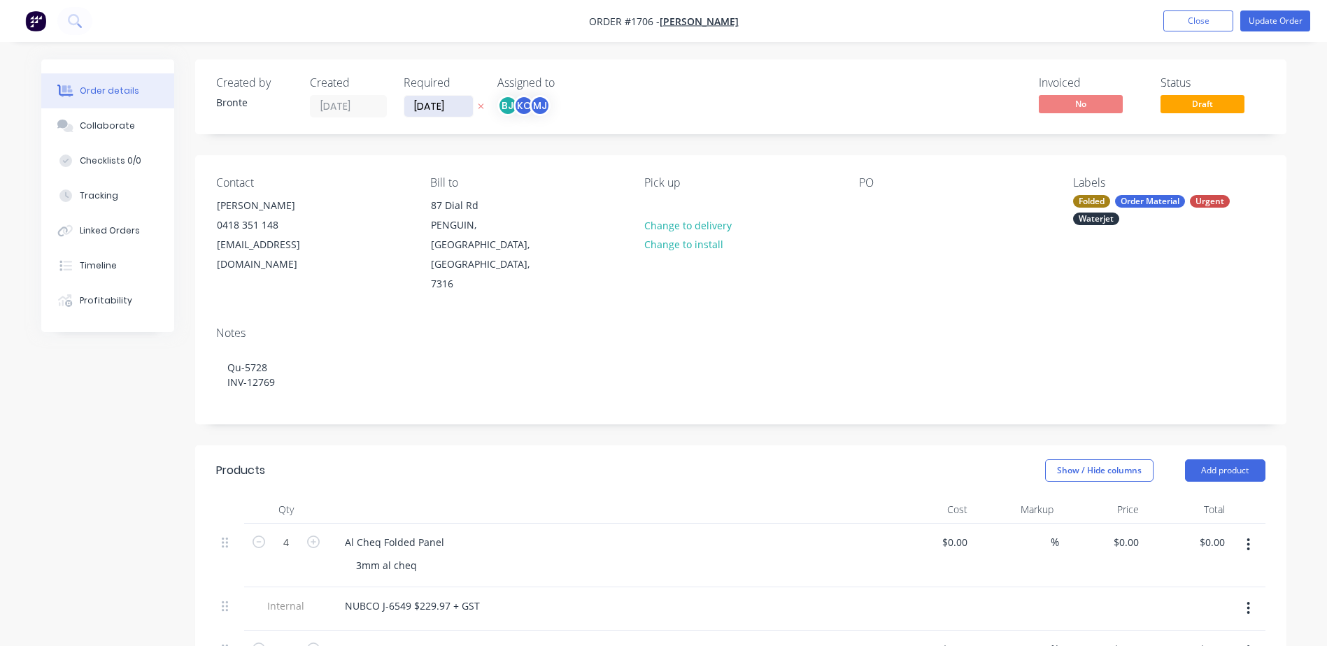
click at [449, 113] on input "[DATE]" at bounding box center [438, 106] width 69 height 21
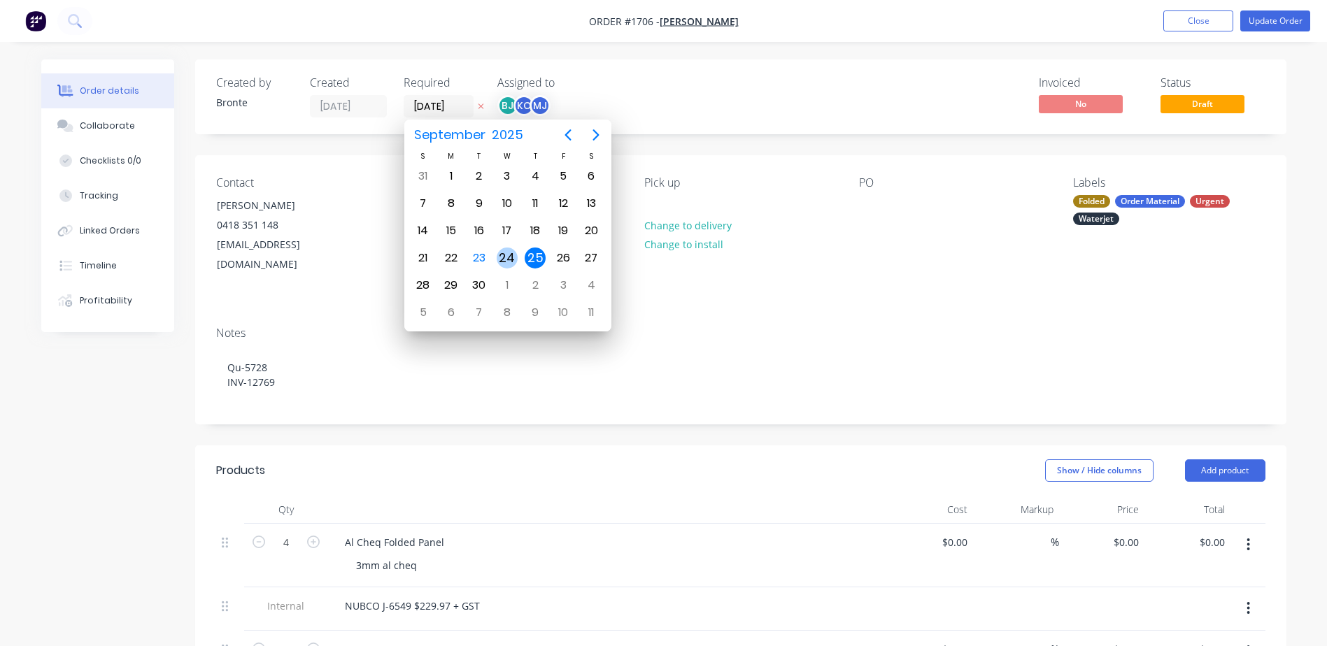
click at [508, 256] on div "24" at bounding box center [507, 258] width 21 height 21
type input "[DATE]"
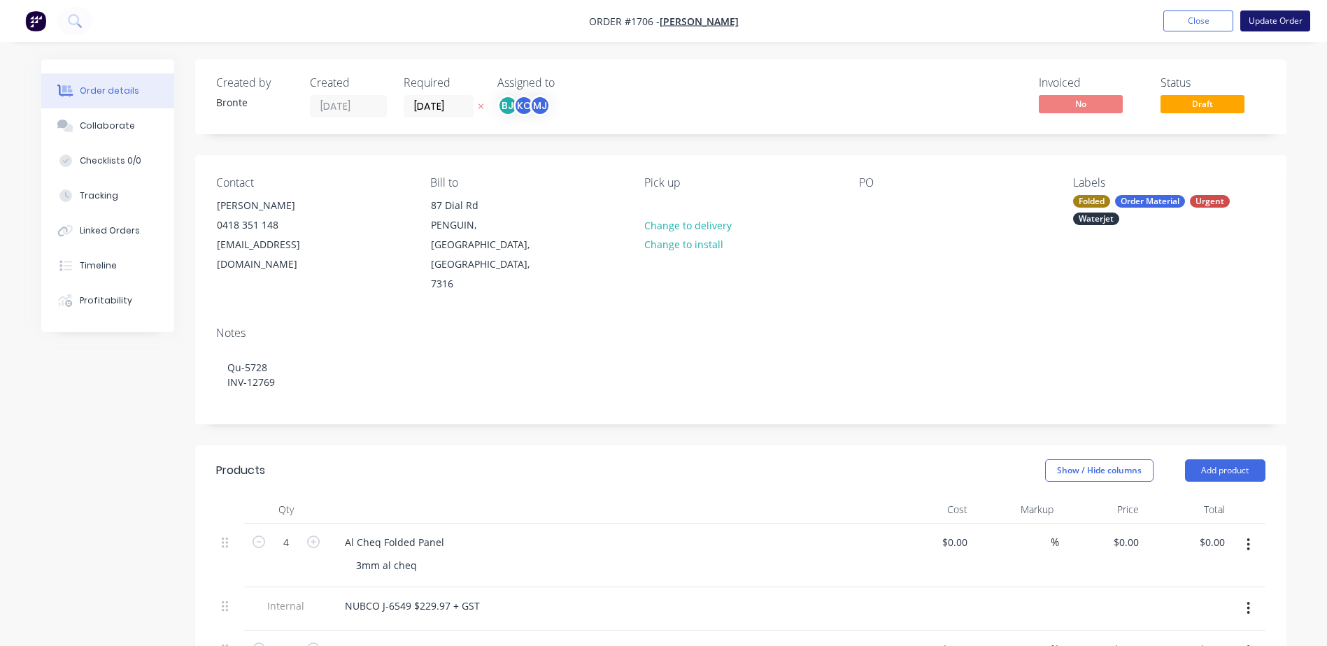
click at [1262, 17] on button "Update Order" at bounding box center [1275, 20] width 70 height 21
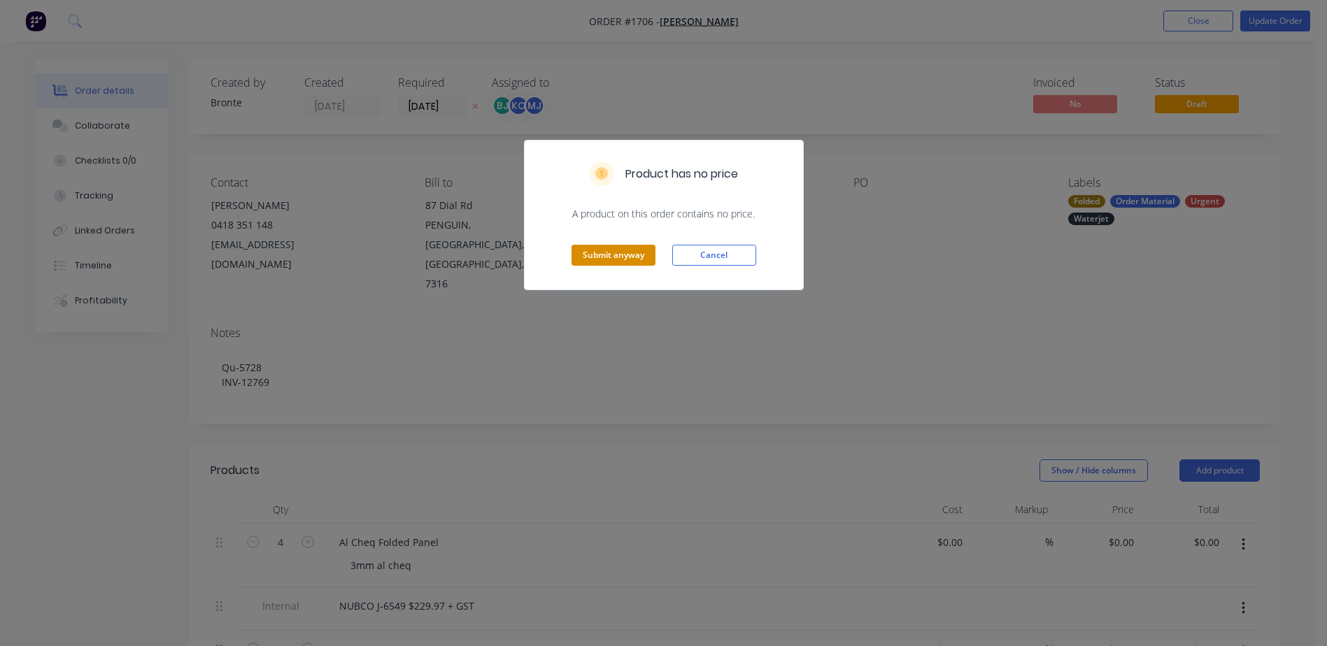
click at [622, 250] on button "Submit anyway" at bounding box center [613, 255] width 84 height 21
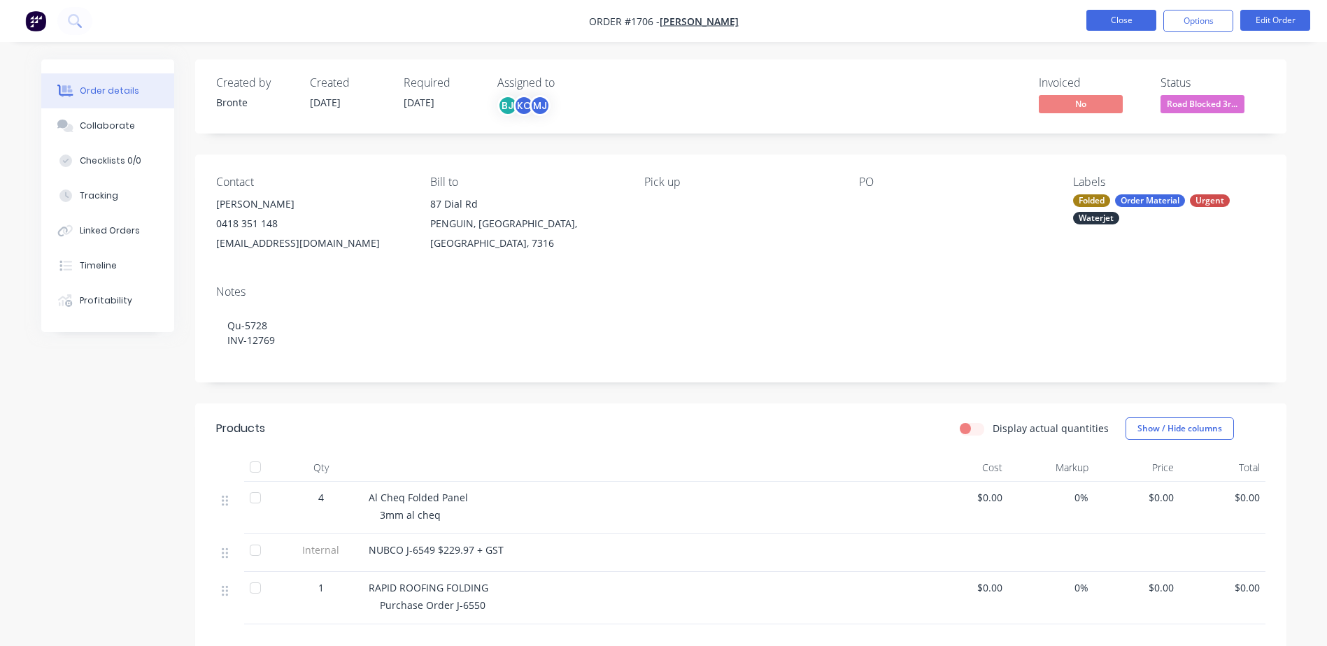
click at [1137, 21] on button "Close" at bounding box center [1121, 20] width 70 height 21
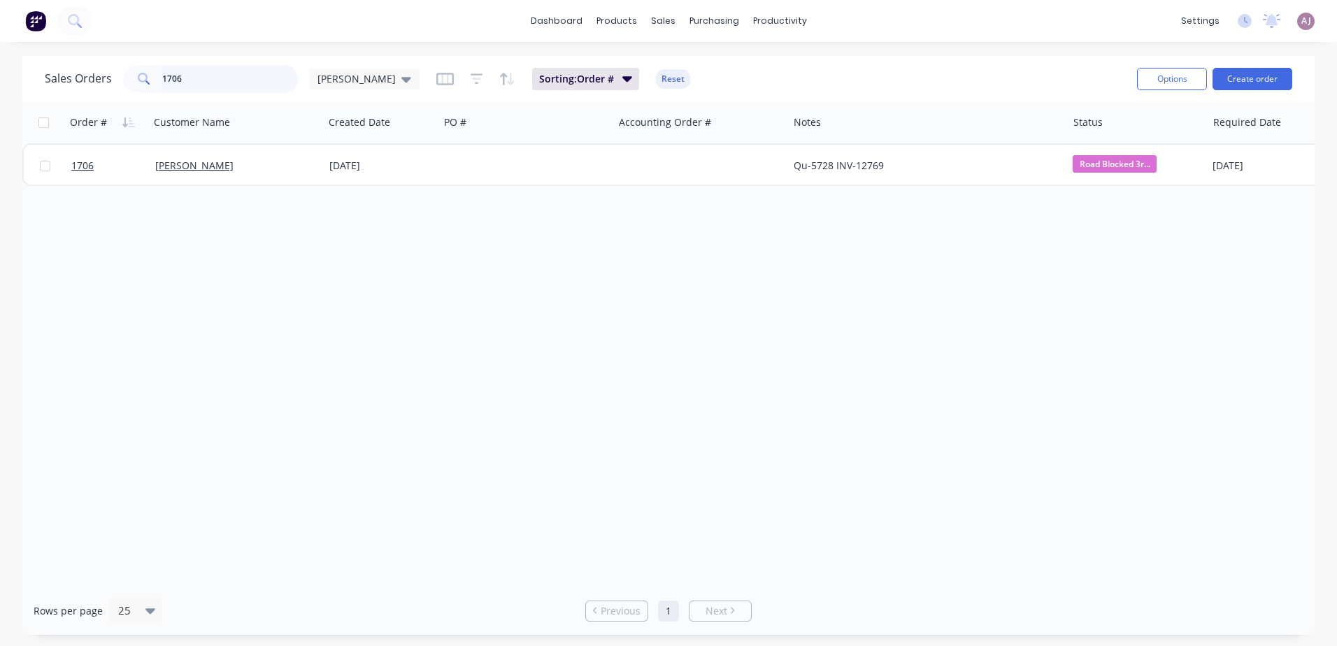
click at [208, 70] on input "1706" at bounding box center [230, 79] width 136 height 28
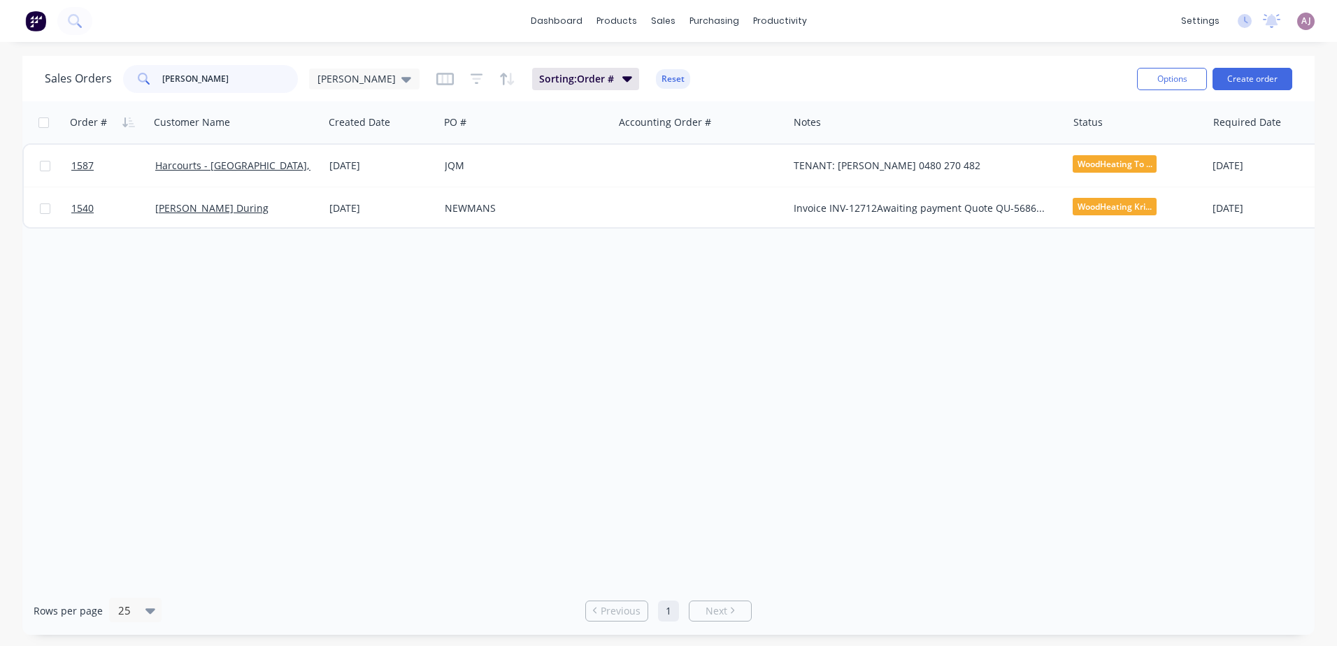
type input "[PERSON_NAME]"
